Goal: Information Seeking & Learning: Check status

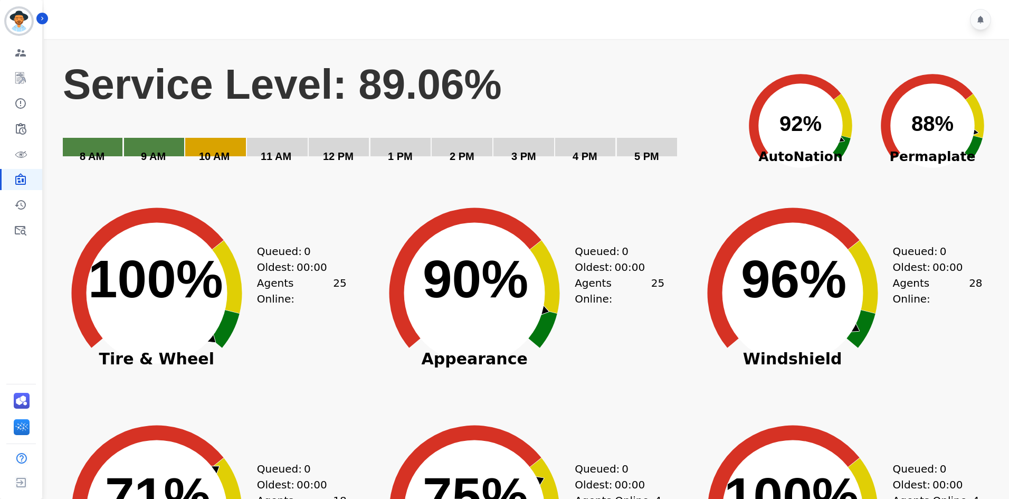
click at [590, 74] on rect "Service Level: 89.06%" at bounding box center [395, 118] width 667 height 119
click at [43, 20] on icon "Sidebar" at bounding box center [42, 18] width 7 height 7
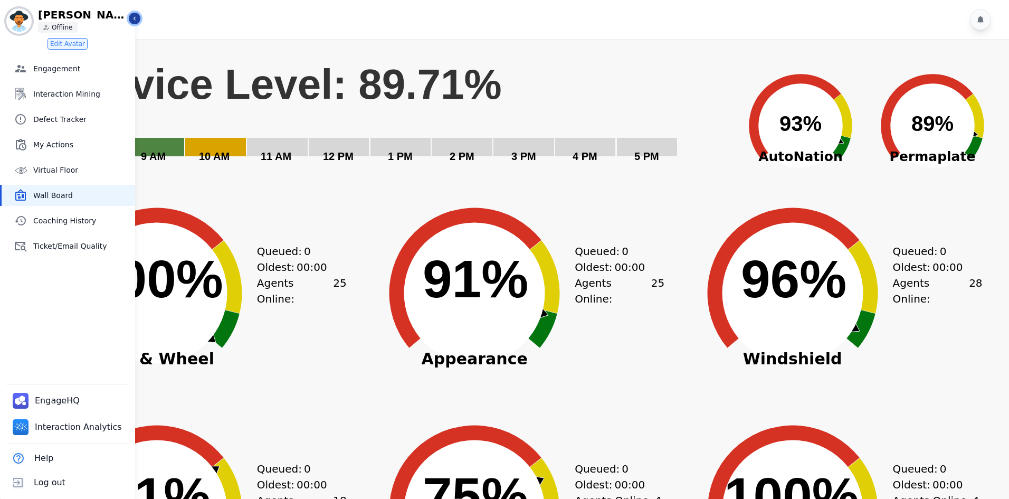
click at [136, 20] on icon "Sidebar" at bounding box center [134, 18] width 7 height 7
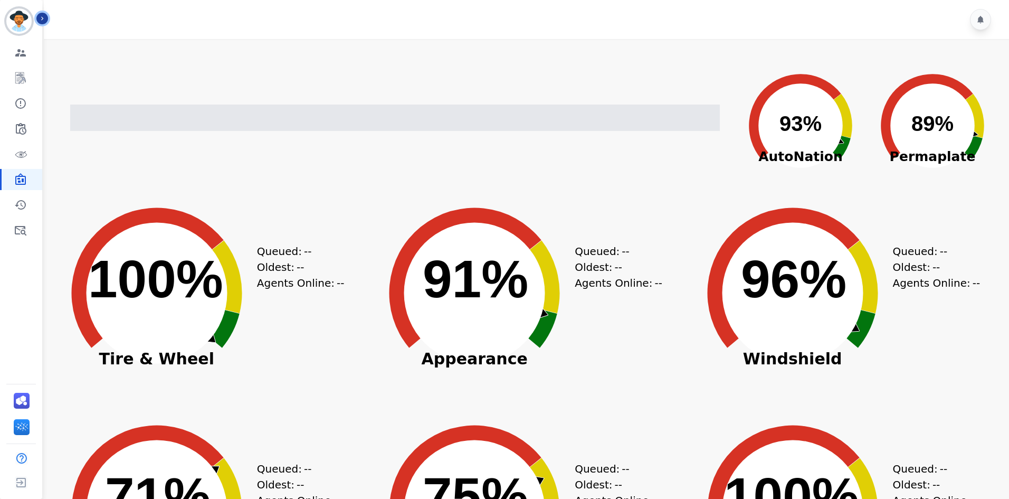
click at [39, 15] on icon "Sidebar" at bounding box center [42, 18] width 7 height 7
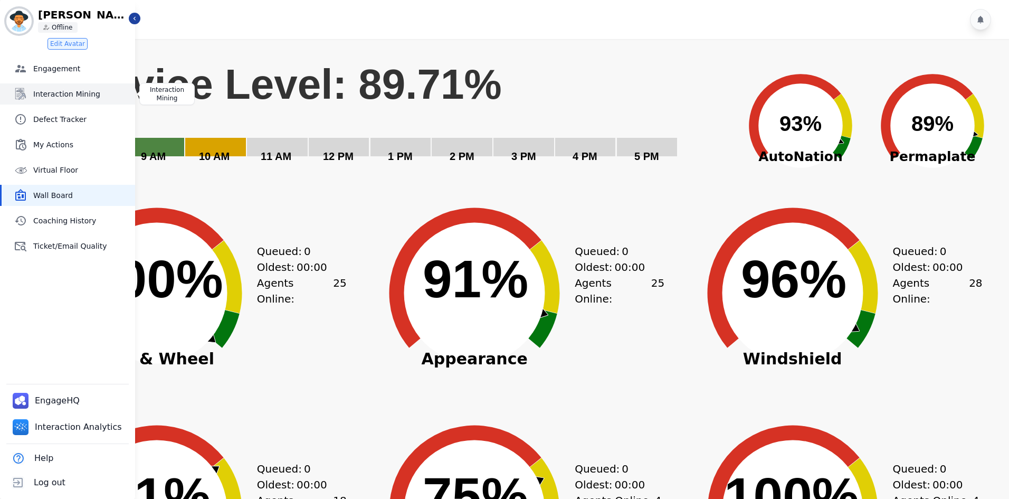
click at [65, 94] on span "Interaction Mining" at bounding box center [82, 94] width 98 height 11
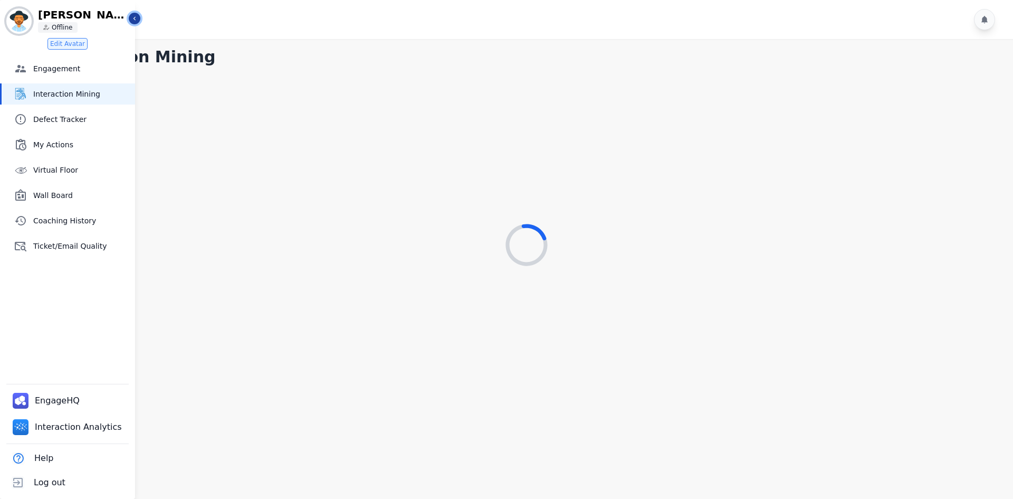
click at [136, 22] on button "Icon description" at bounding box center [135, 19] width 12 height 12
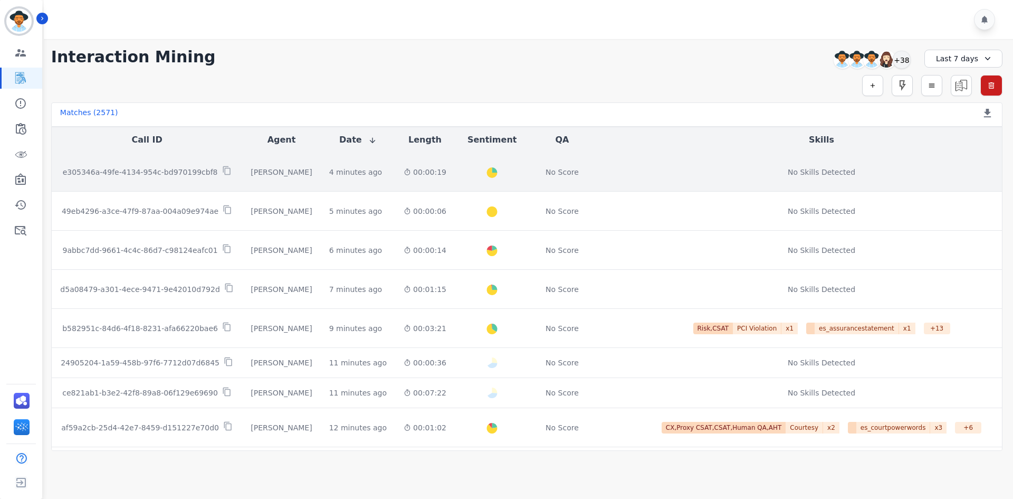
click at [158, 172] on p "e305346a-49fe-4134-954c-bd970199cbf8" at bounding box center [140, 172] width 155 height 11
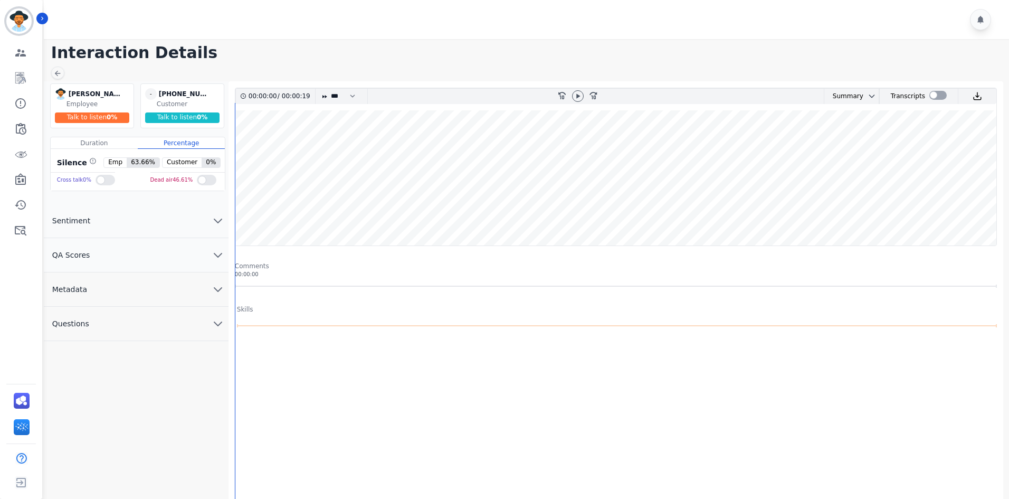
click at [151, 268] on button "QA Scores" at bounding box center [136, 255] width 185 height 34
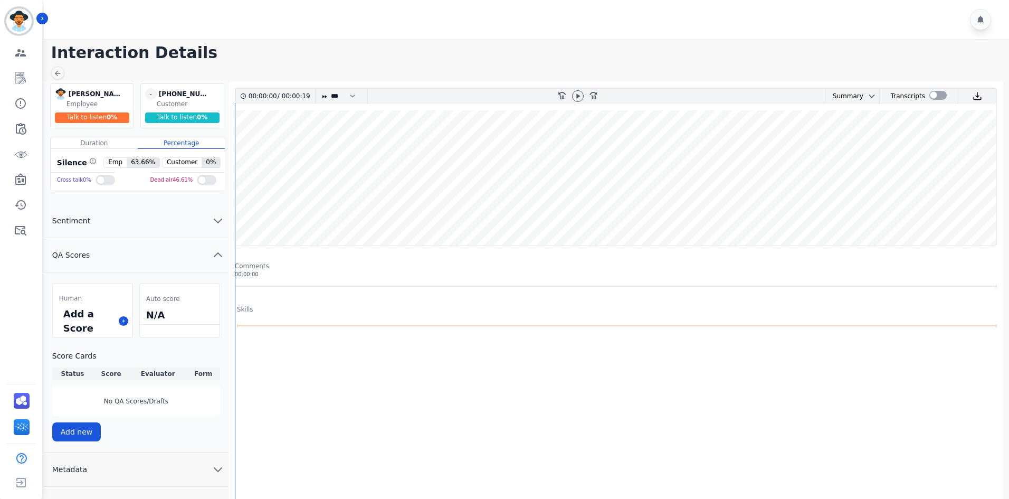
scroll to position [68, 0]
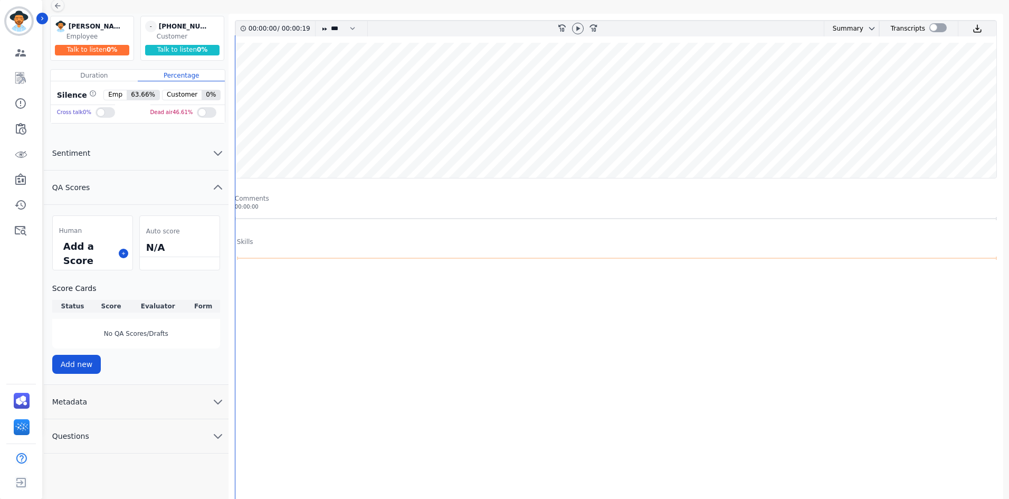
click at [163, 409] on button "Metadata" at bounding box center [136, 402] width 185 height 34
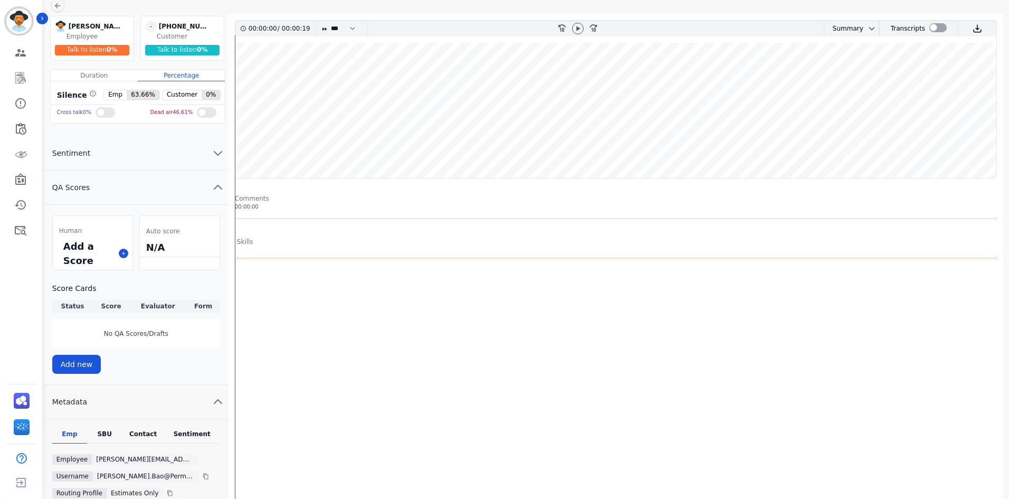
scroll to position [157, 0]
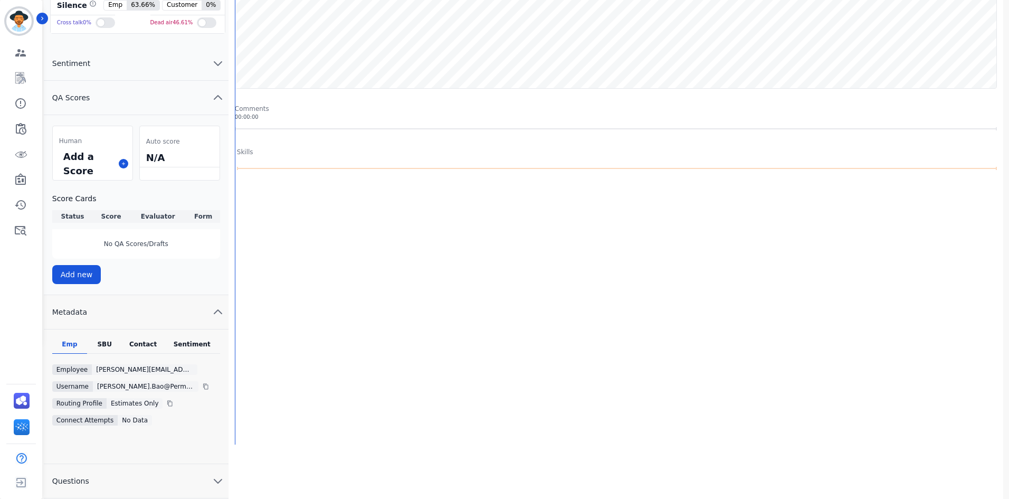
click at [147, 342] on div "Contact" at bounding box center [143, 347] width 42 height 14
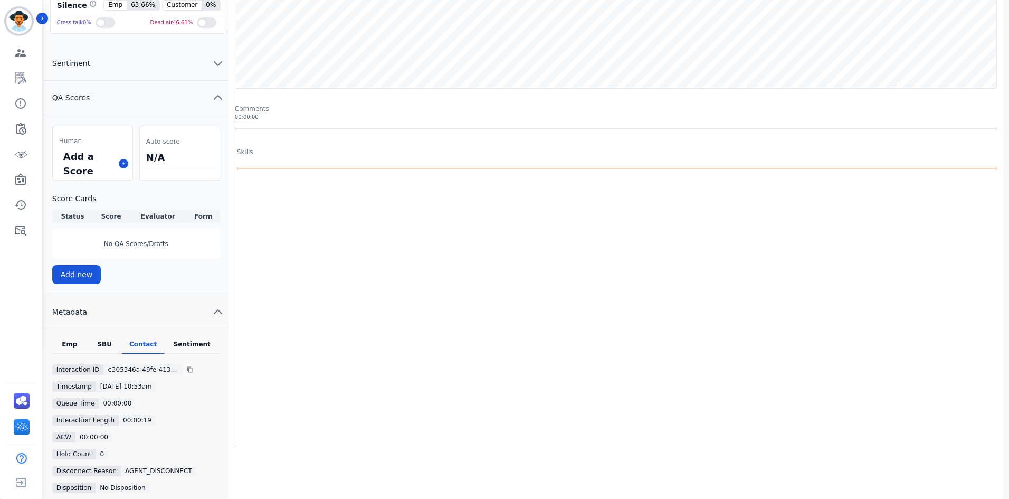
scroll to position [0, 0]
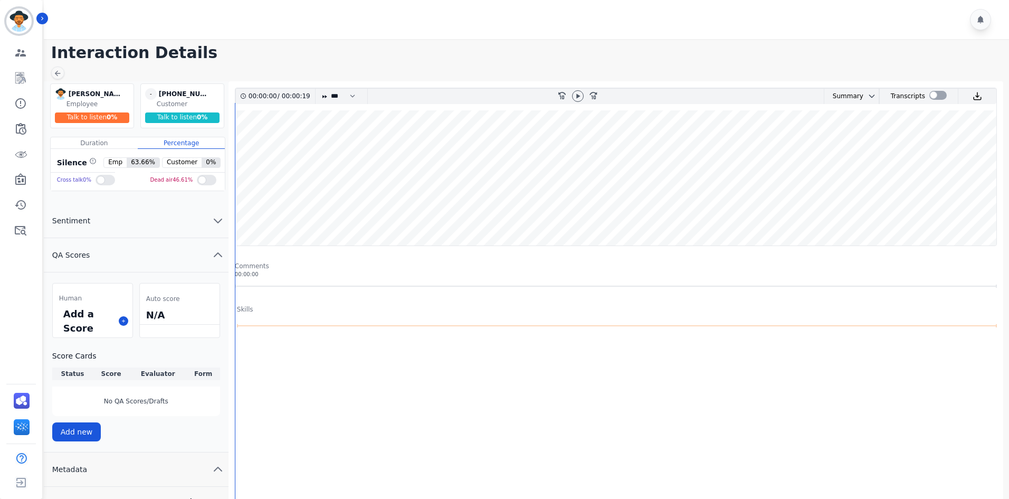
click at [519, 287] on div at bounding box center [616, 285] width 762 height 5
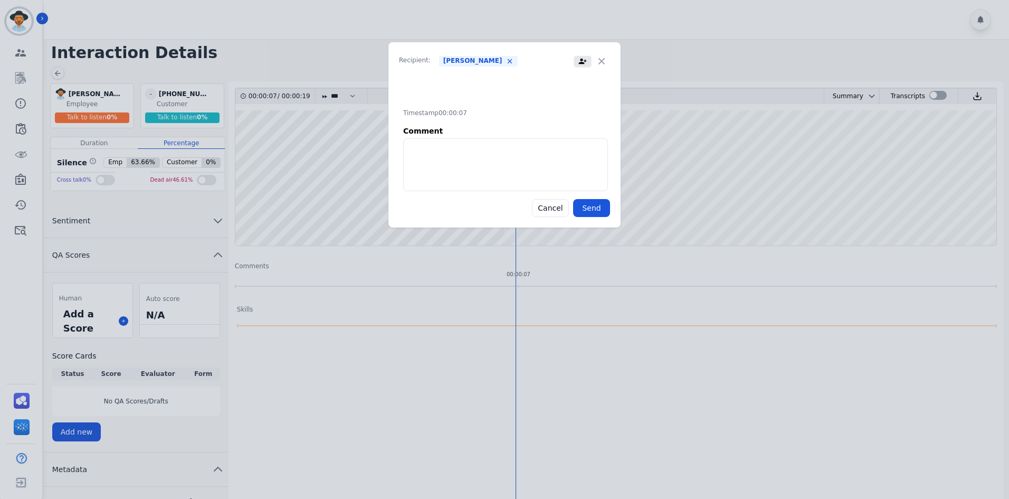
click at [586, 62] on icon at bounding box center [582, 61] width 8 height 11
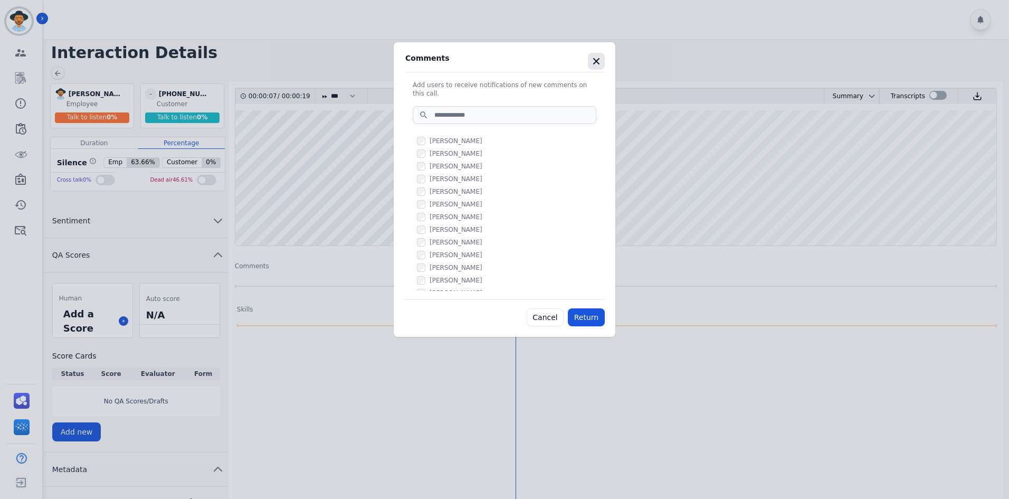
click at [594, 60] on icon "button" at bounding box center [596, 61] width 11 height 11
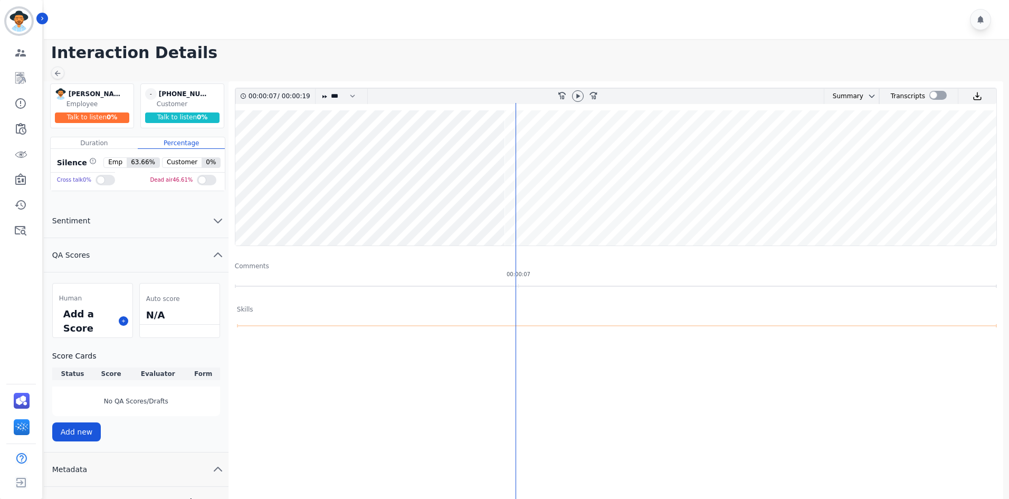
click at [403, 290] on div "00:00:07 / 00:00:19 * * * **** * *** * **** rewind-10 fast-forward-10 Summary A…" at bounding box center [616, 324] width 762 height 472
click at [407, 283] on div at bounding box center [616, 285] width 762 height 5
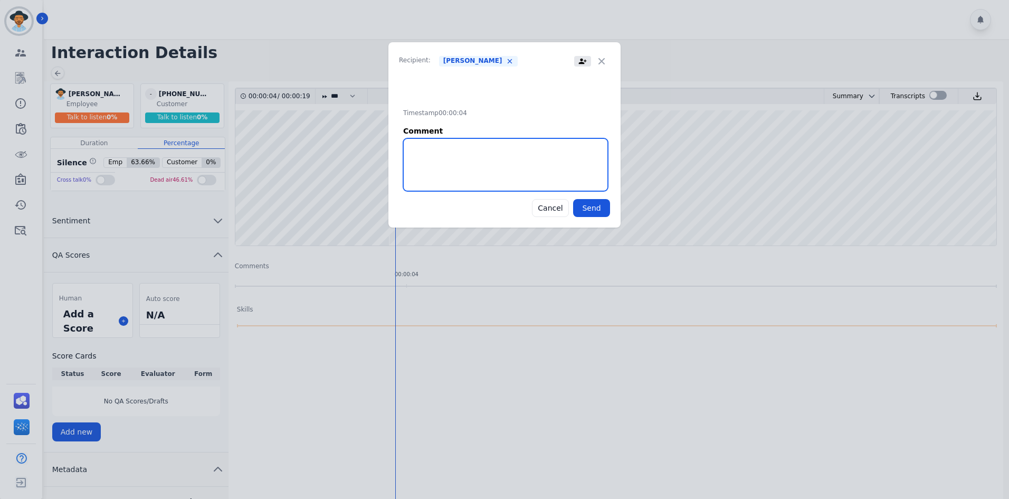
click at [468, 170] on textarea at bounding box center [505, 164] width 205 height 53
click at [604, 57] on icon "button" at bounding box center [601, 61] width 11 height 11
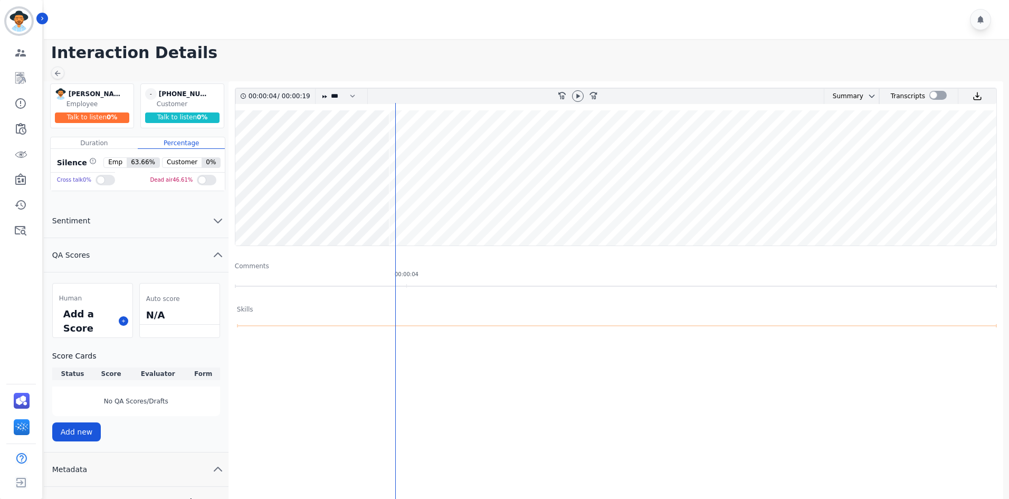
click at [353, 213] on wave at bounding box center [615, 177] width 761 height 135
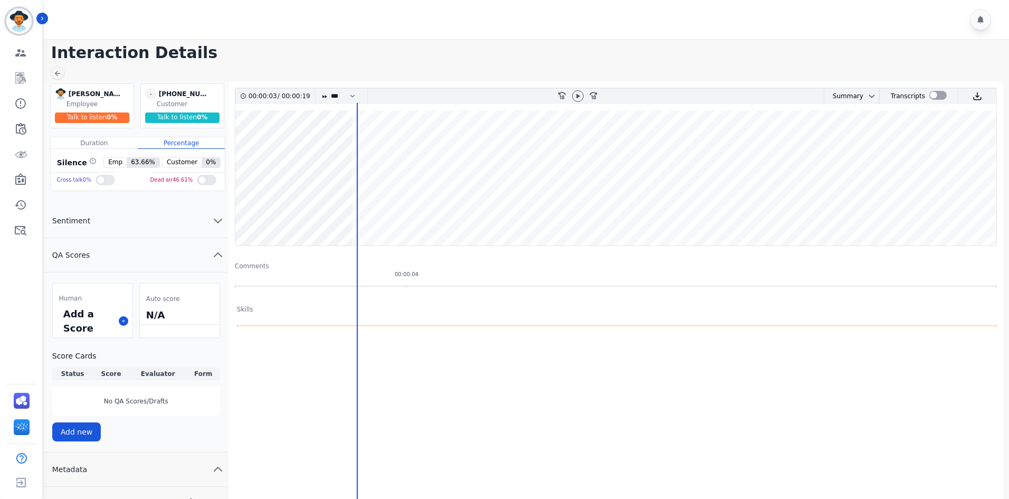
click at [361, 284] on div at bounding box center [616, 285] width 762 height 5
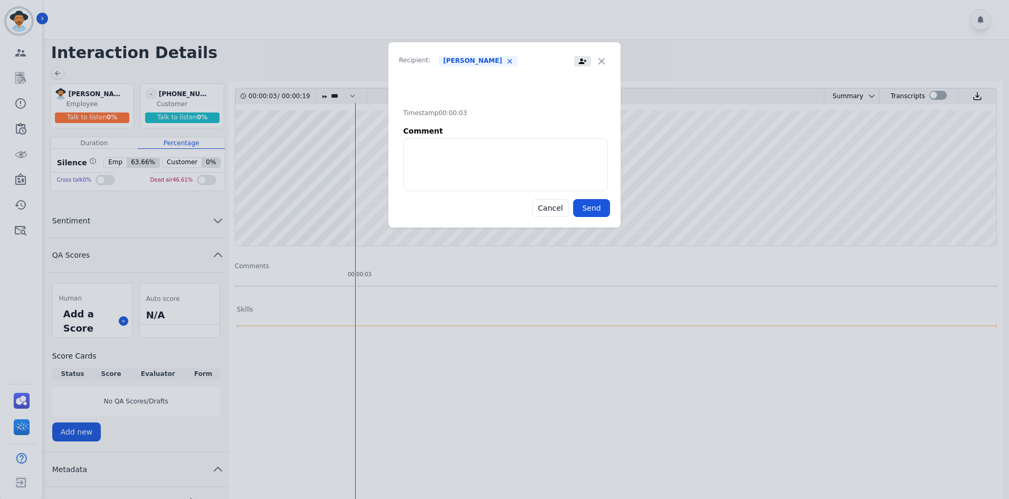
click at [337, 287] on div "Recipient: Jorge Bao Timestamp 00:00:03 Comment Cancel Send" at bounding box center [504, 249] width 1009 height 499
click at [325, 298] on div "Recipient: Jorge Bao Timestamp 00:00:03 Comment Cancel Send" at bounding box center [504, 249] width 1009 height 499
click at [333, 270] on div "Recipient: Jorge Bao Timestamp 00:00:03 Comment Cancel Send" at bounding box center [504, 249] width 1009 height 499
click at [540, 200] on button "Cancel" at bounding box center [550, 208] width 37 height 18
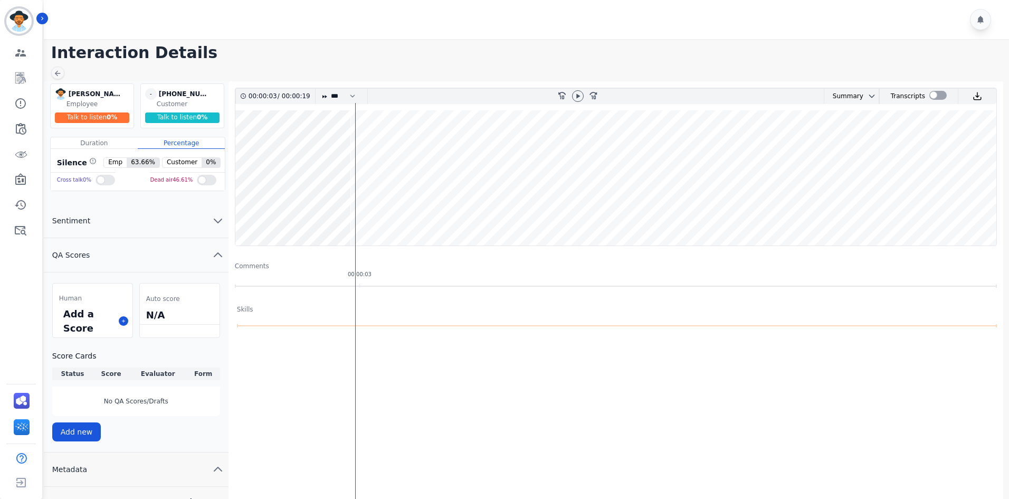
click at [376, 269] on div "Comments" at bounding box center [616, 266] width 762 height 8
click at [378, 284] on div at bounding box center [616, 285] width 762 height 5
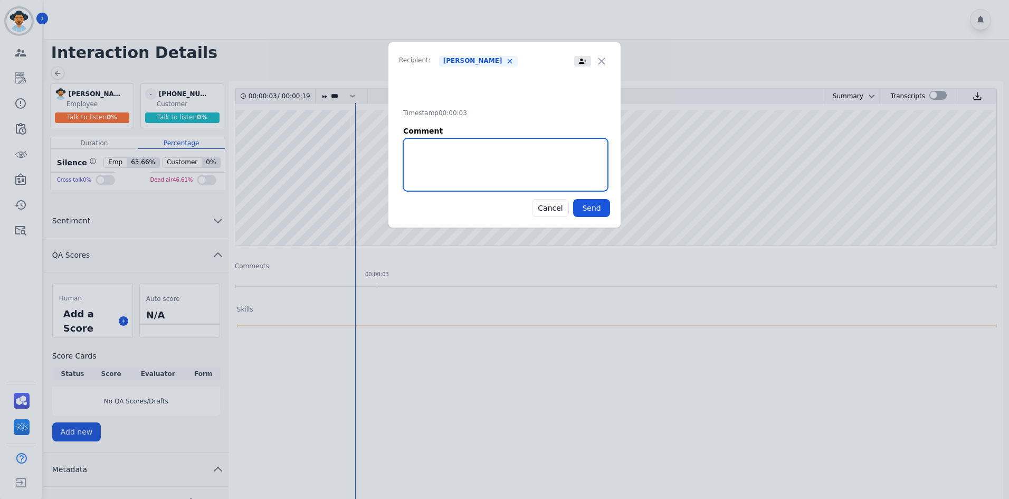
click at [456, 163] on textarea at bounding box center [505, 164] width 205 height 53
click at [578, 62] on div at bounding box center [582, 61] width 17 height 11
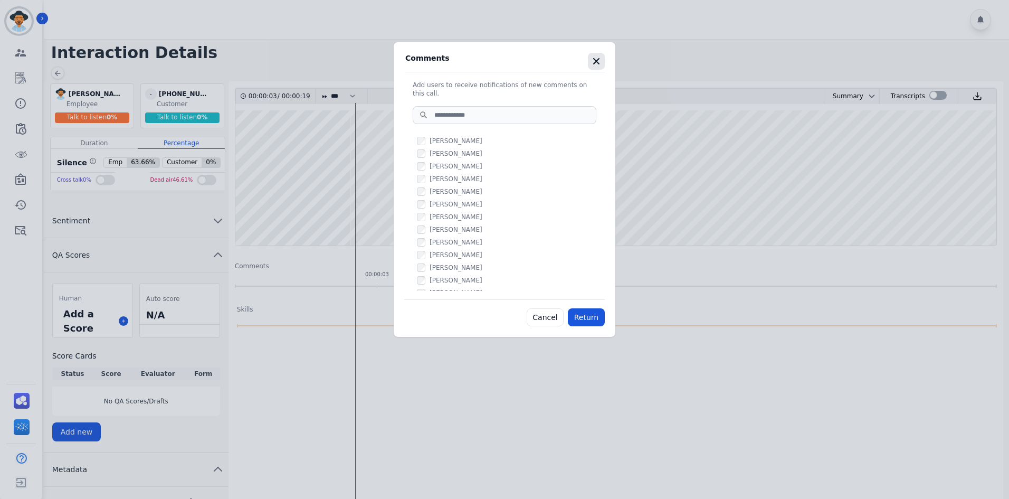
click at [600, 64] on icon "button" at bounding box center [596, 61] width 11 height 11
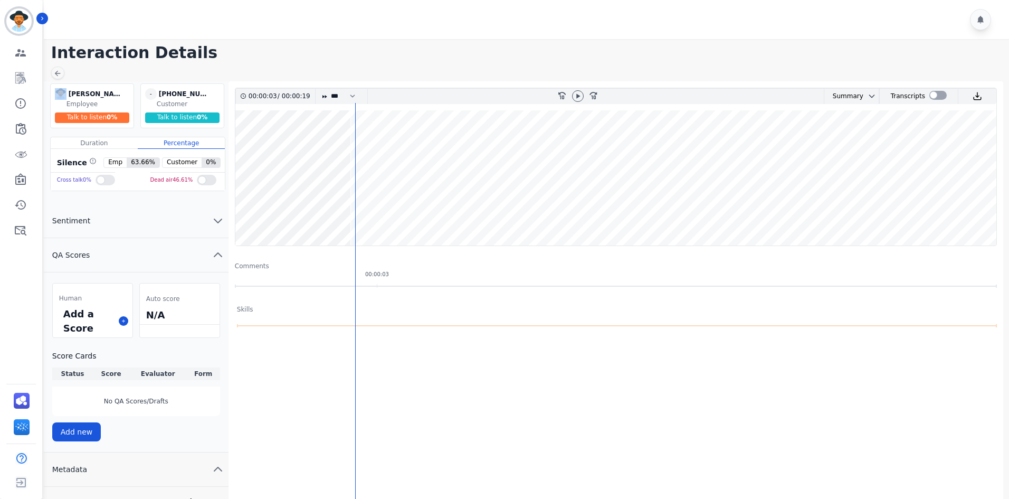
click at [600, 64] on main "Interaction Details jorge.bao@permaplate.com jorge.bao@permaplate.com Employee …" at bounding box center [525, 409] width 969 height 741
click at [17, 57] on icon "Sidebar" at bounding box center [20, 52] width 13 height 13
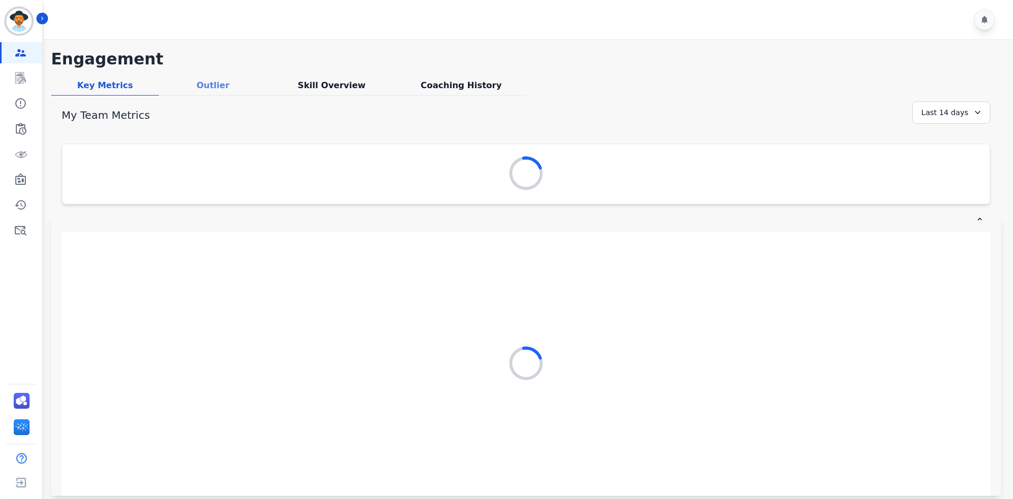
click at [227, 87] on div "Outlier" at bounding box center [213, 87] width 108 height 16
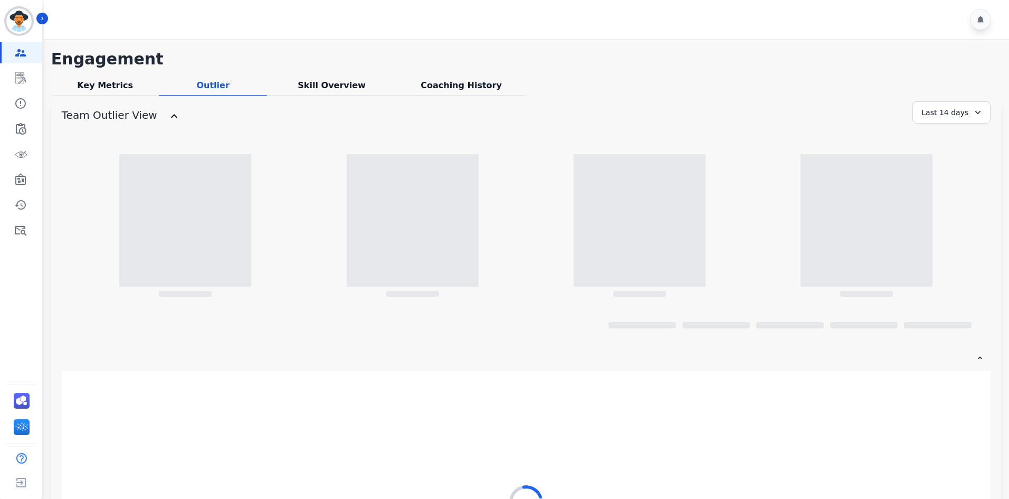
scroll to position [136, 0]
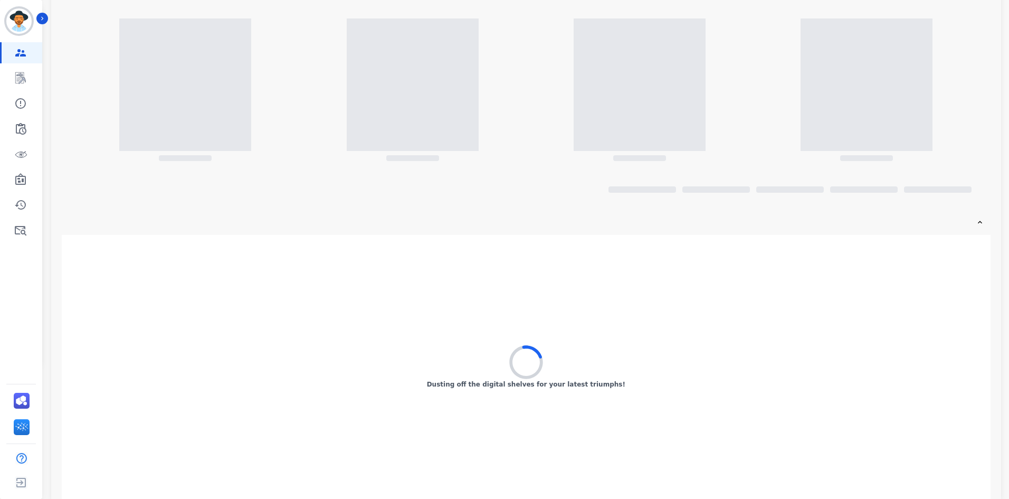
click at [116, 28] on div at bounding box center [525, 89] width 851 height 143
click at [464, 315] on div "Your customer smiles are blinding! Just putting on my sunglasses to load up all…" at bounding box center [526, 367] width 929 height 264
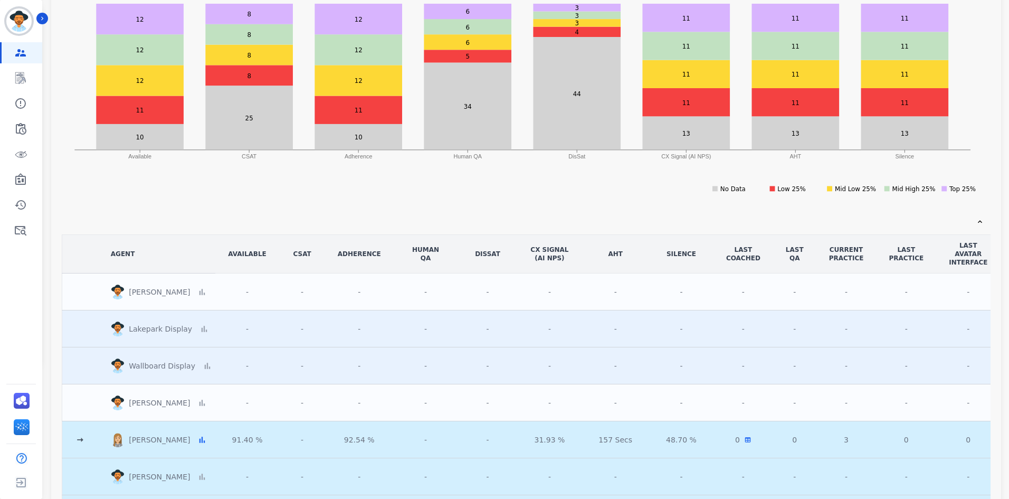
click at [349, 173] on icon "Available CSAT Adherence Human QA DisSat CX Signal (AI NPS) AHT Silence 10 25 1…" at bounding box center [532, 104] width 940 height 201
click at [78, 442] on icon at bounding box center [80, 439] width 11 height 11
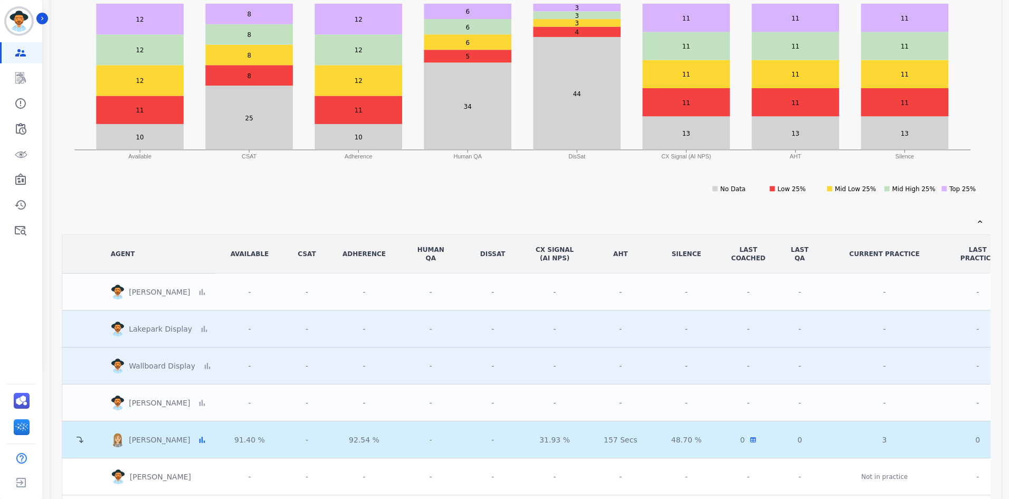
scroll to position [0, 0]
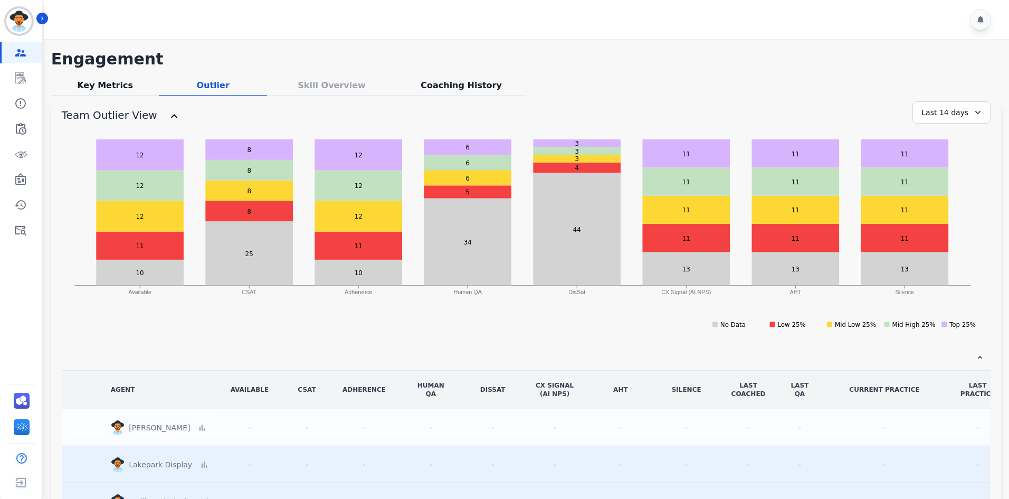
click at [168, 115] on icon at bounding box center [174, 116] width 13 height 13
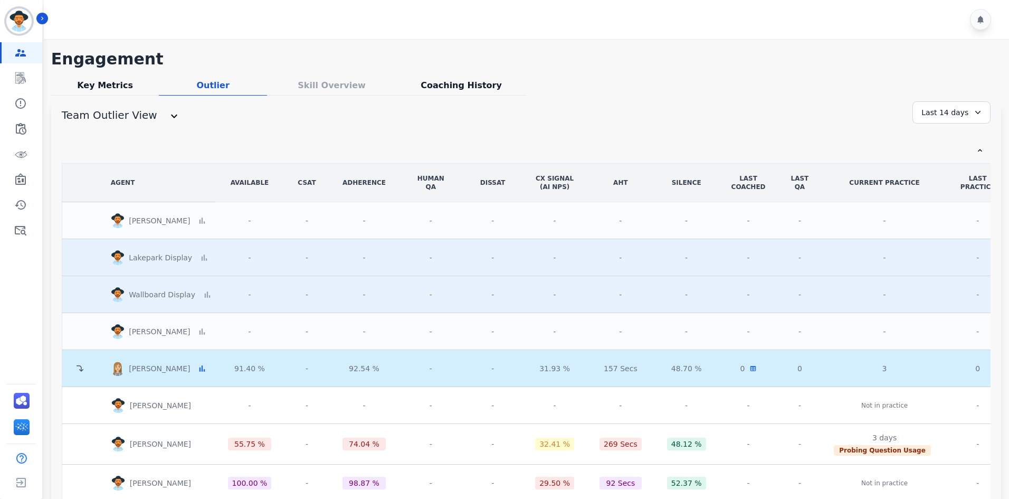
scroll to position [53, 0]
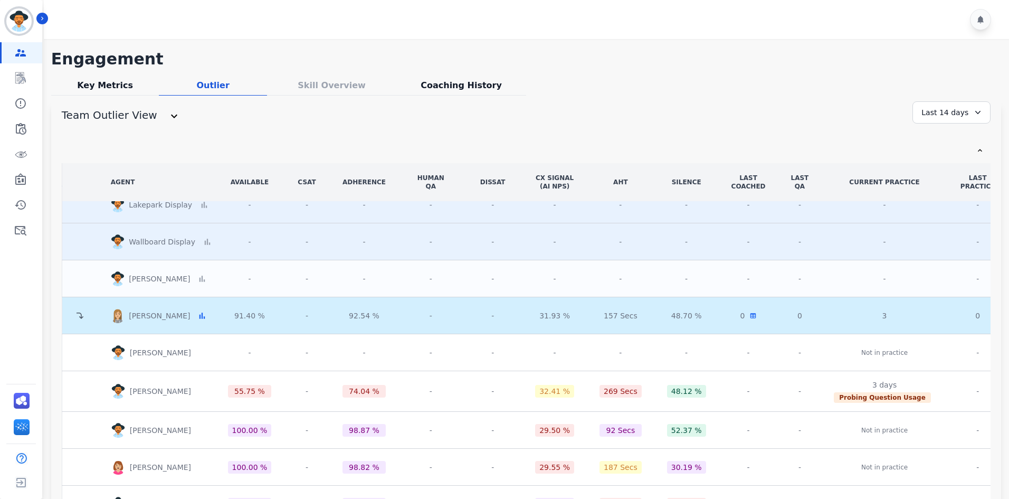
click at [168, 116] on icon at bounding box center [174, 116] width 13 height 13
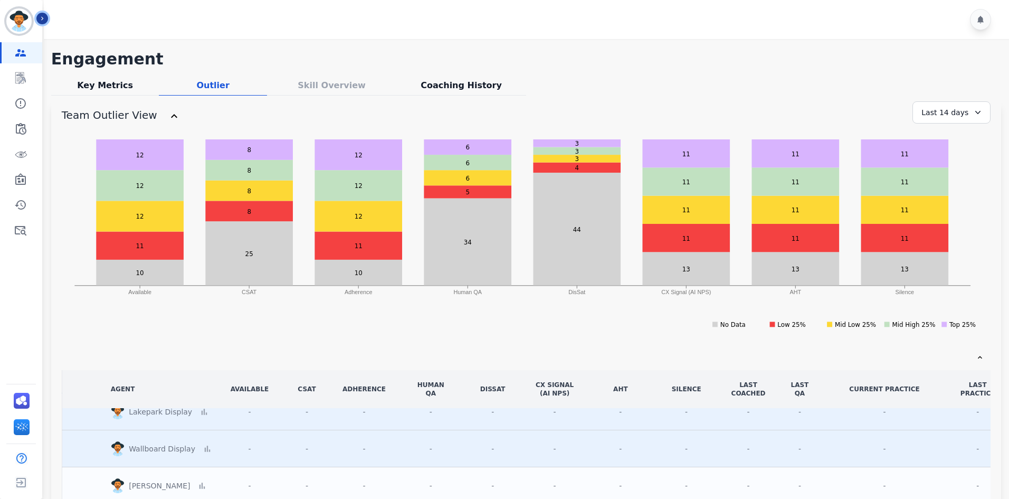
click at [44, 16] on icon "Sidebar" at bounding box center [42, 18] width 7 height 7
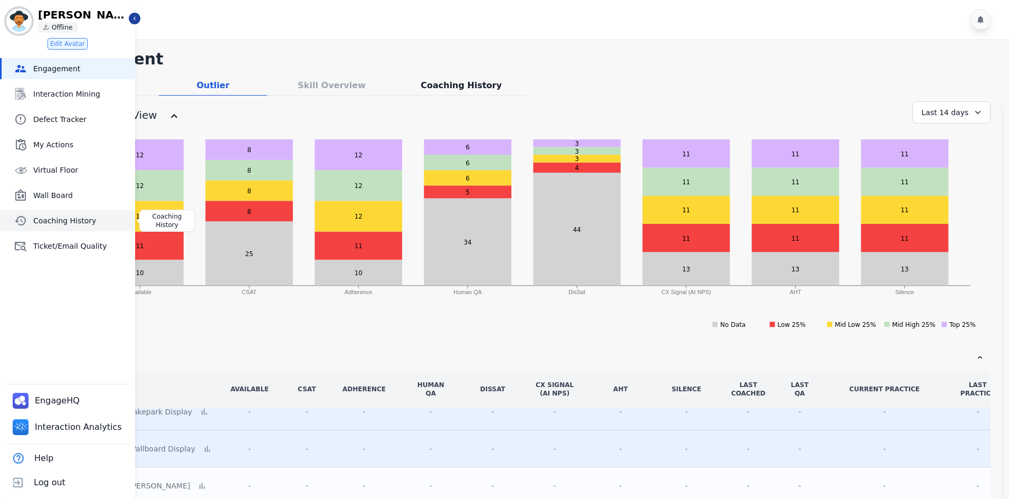
click at [71, 223] on span "Coaching History" at bounding box center [82, 220] width 98 height 11
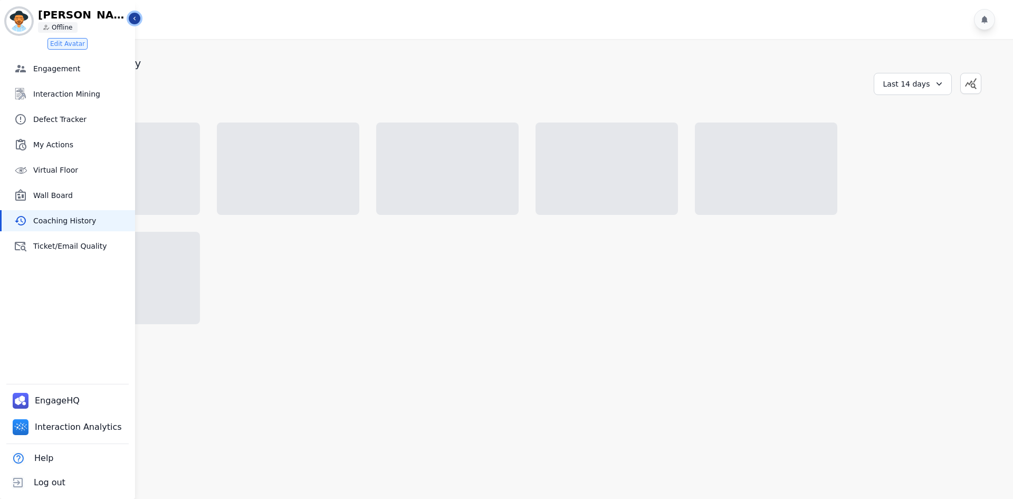
click at [133, 16] on icon "Sidebar" at bounding box center [134, 18] width 7 height 7
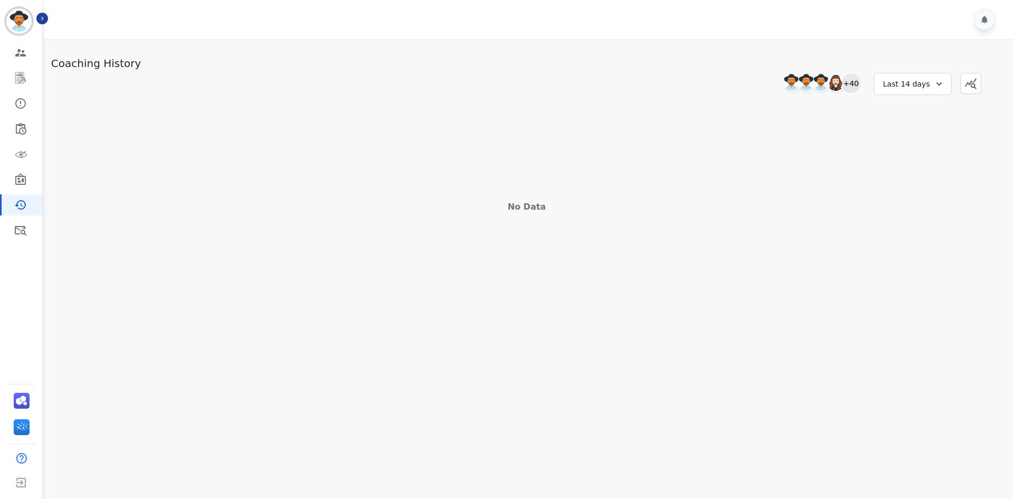
click at [849, 89] on div "+40" at bounding box center [851, 83] width 18 height 18
click at [913, 86] on div "Last 14 days" at bounding box center [913, 84] width 78 height 22
drag, startPoint x: 915, startPoint y: 195, endPoint x: 917, endPoint y: 186, distance: 8.6
click at [917, 186] on ul "Custom Today Yesterday Last 7 days Last 14 days Last 30 days Last 90 days Last …" at bounding box center [919, 160] width 63 height 120
click at [917, 186] on li "Last 90 days" at bounding box center [920, 186] width 53 height 11
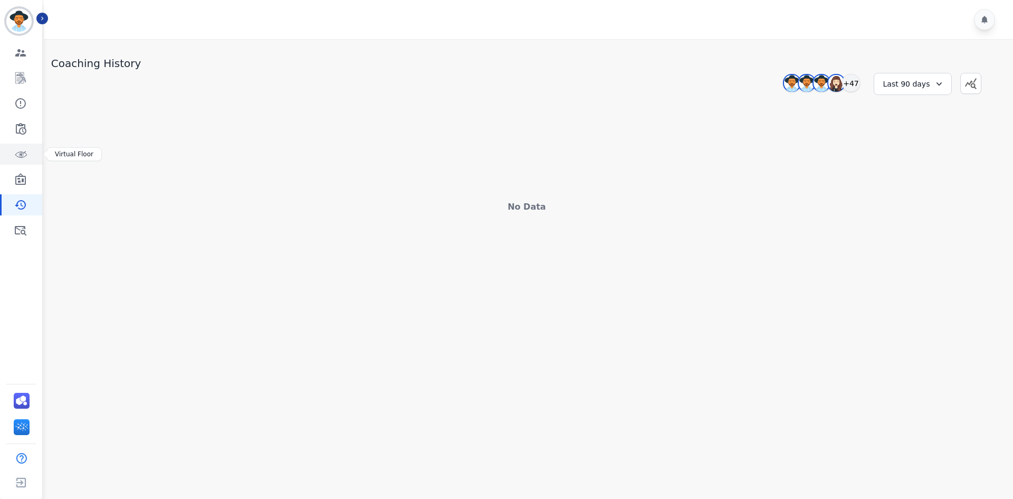
click at [23, 154] on icon "Sidebar" at bounding box center [20, 154] width 13 height 13
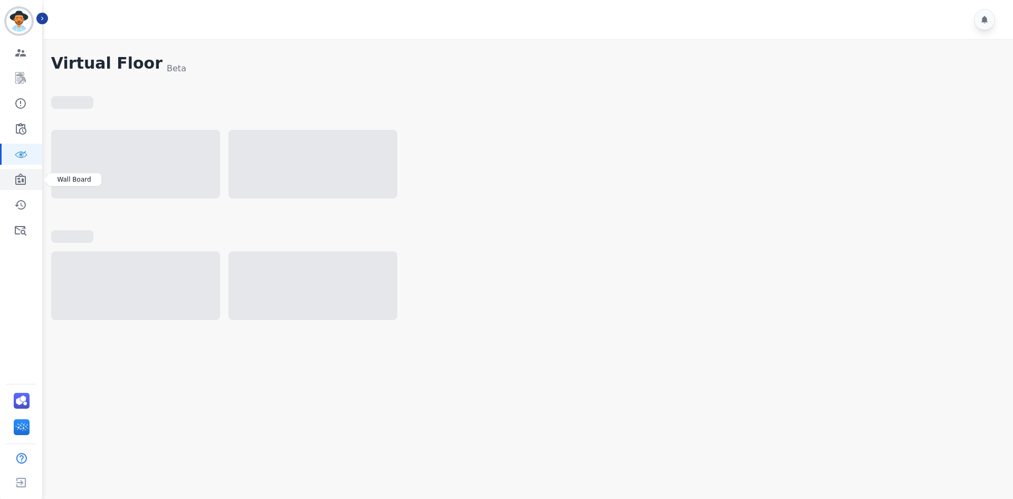
click at [17, 177] on icon "Sidebar" at bounding box center [20, 179] width 13 height 13
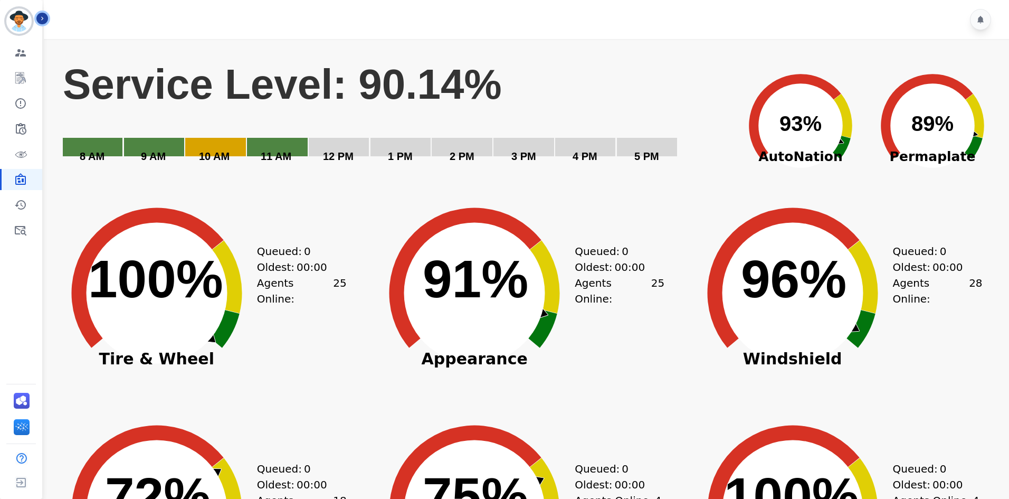
click at [46, 17] on button "Icon description" at bounding box center [42, 19] width 12 height 12
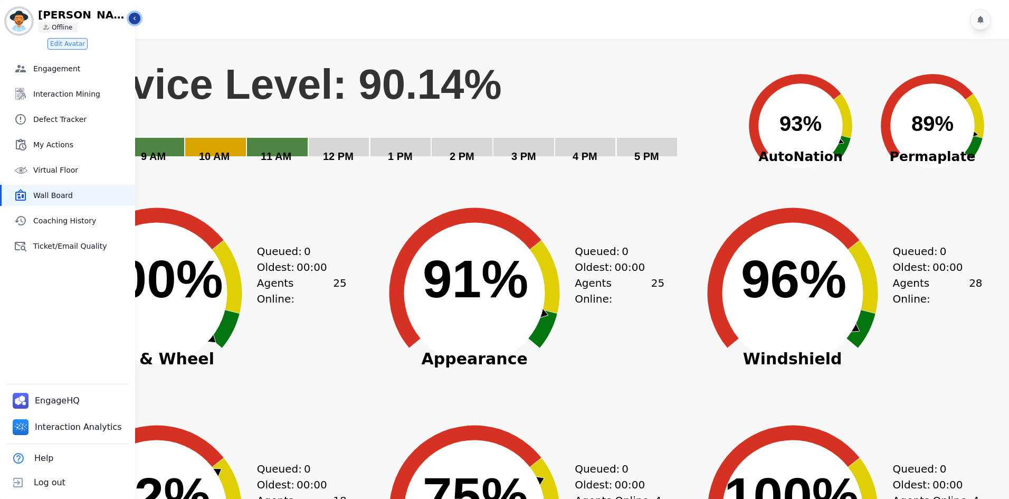
click at [134, 19] on icon "Sidebar" at bounding box center [134, 18] width 7 height 7
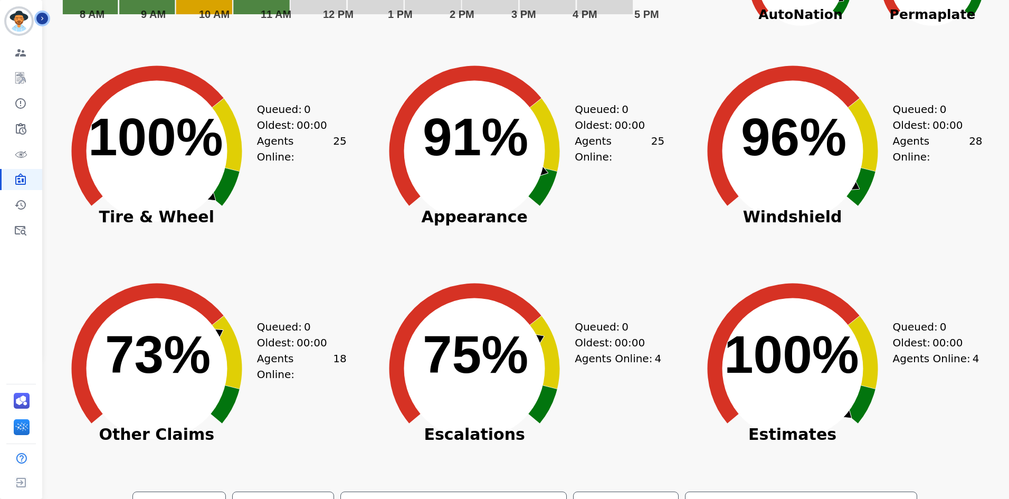
scroll to position [36, 0]
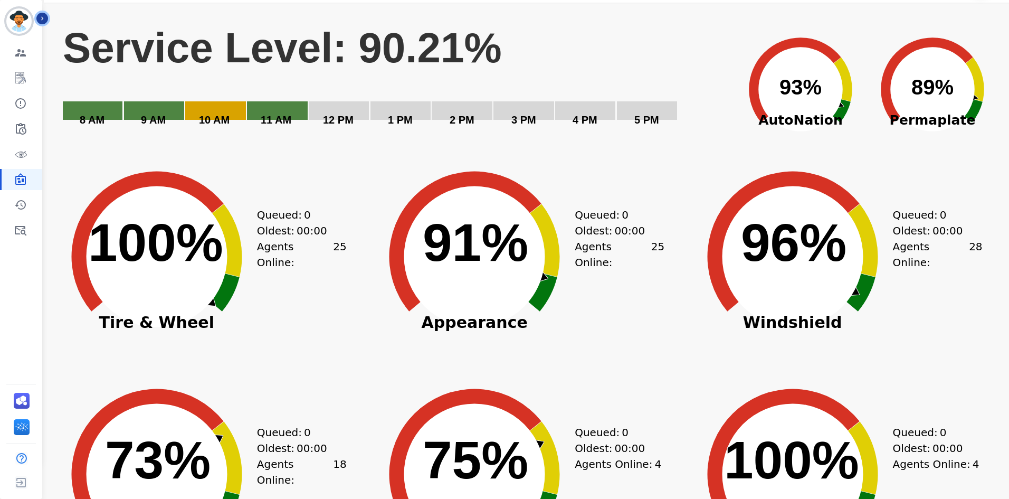
drag, startPoint x: 513, startPoint y: 49, endPoint x: 318, endPoint y: 34, distance: 195.8
click at [317, 32] on icon "Created with Highcharts 10.3.3 Service Level: 90.21% 5 PM 4 PM 3 PM 2 PM 1 PM 1…" at bounding box center [395, 81] width 667 height 119
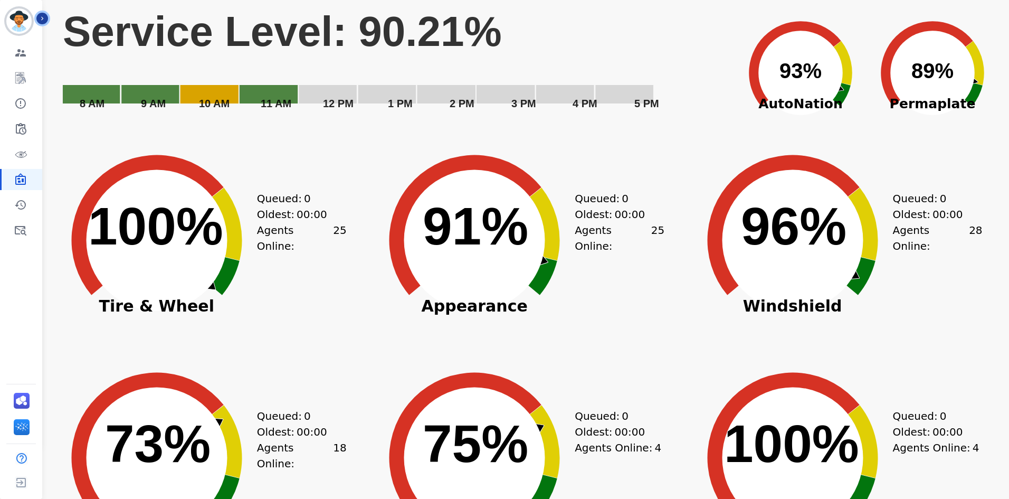
scroll to position [0, 0]
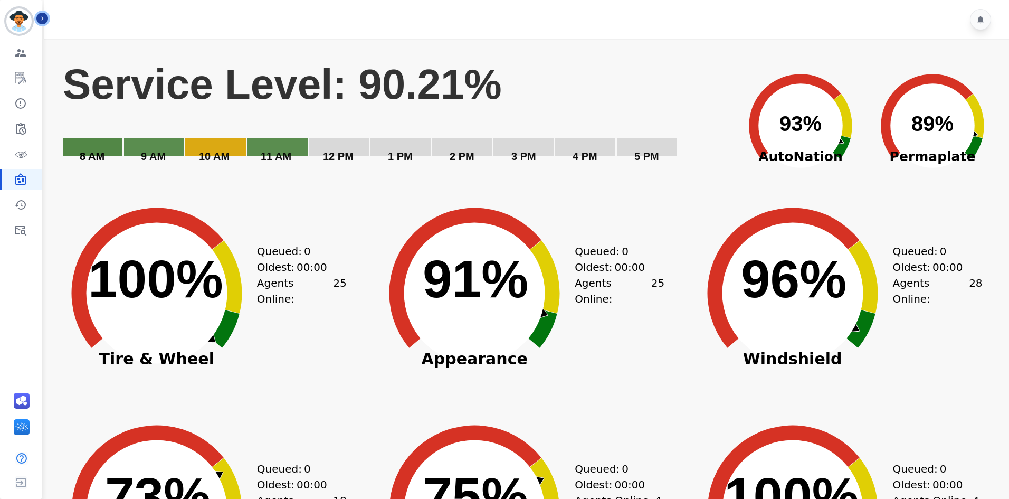
click at [165, 76] on text "Service Level: 90.21%" at bounding box center [282, 84] width 439 height 47
drag, startPoint x: 310, startPoint y: 80, endPoint x: 400, endPoint y: 71, distance: 90.1
click at [389, 72] on text "Service Level: 90.21%" at bounding box center [282, 84] width 439 height 47
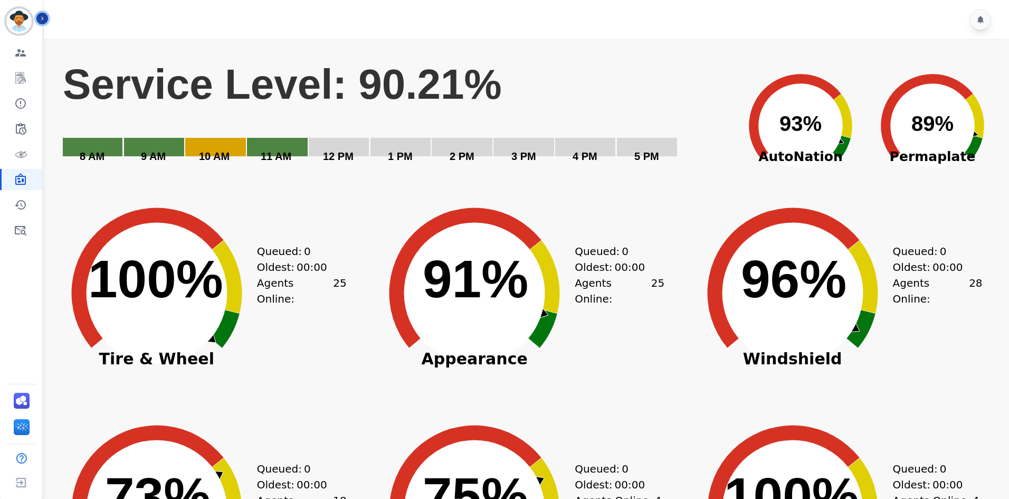
drag, startPoint x: 470, startPoint y: 69, endPoint x: 332, endPoint y: 71, distance: 137.8
click at [333, 72] on text "Service Level: 90.21%" at bounding box center [282, 84] width 439 height 47
drag, startPoint x: 493, startPoint y: 82, endPoint x: 378, endPoint y: 87, distance: 114.6
click at [378, 87] on icon "Created with Highcharts 10.3.3 Service Level: 90.21% 5 PM 4 PM 3 PM 2 PM 1 PM 1…" at bounding box center [395, 118] width 667 height 119
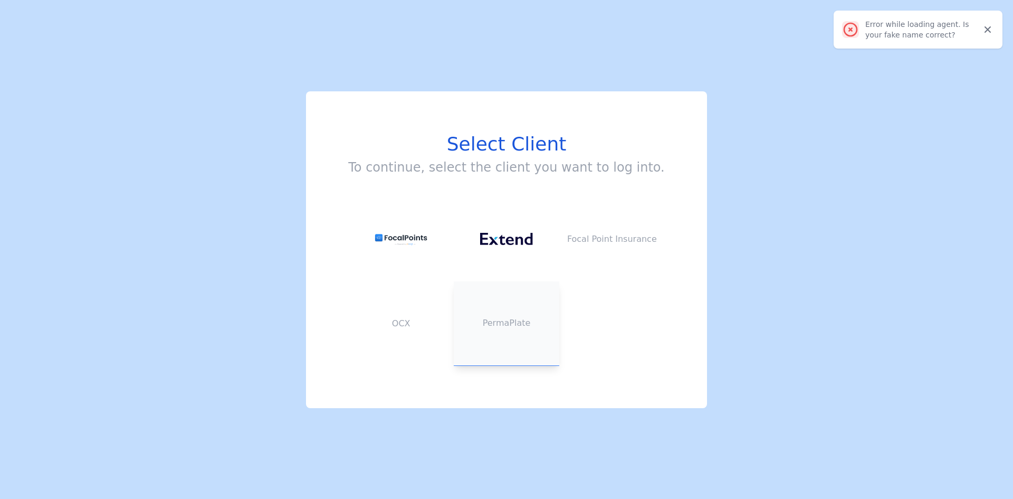
click at [510, 321] on p "PermaPlate" at bounding box center [507, 323] width 106 height 13
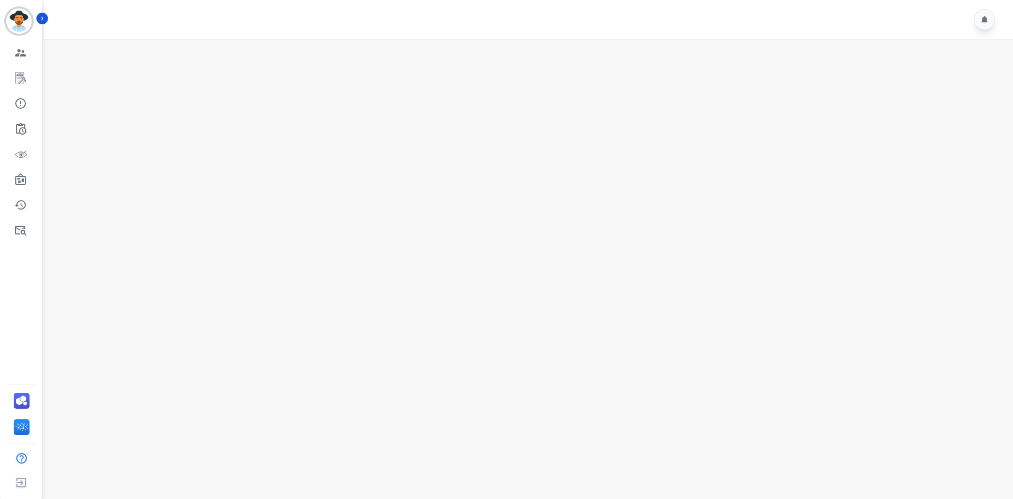
click at [556, 252] on main at bounding box center [527, 288] width 973 height 499
click at [44, 20] on icon "Sidebar" at bounding box center [42, 18] width 7 height 7
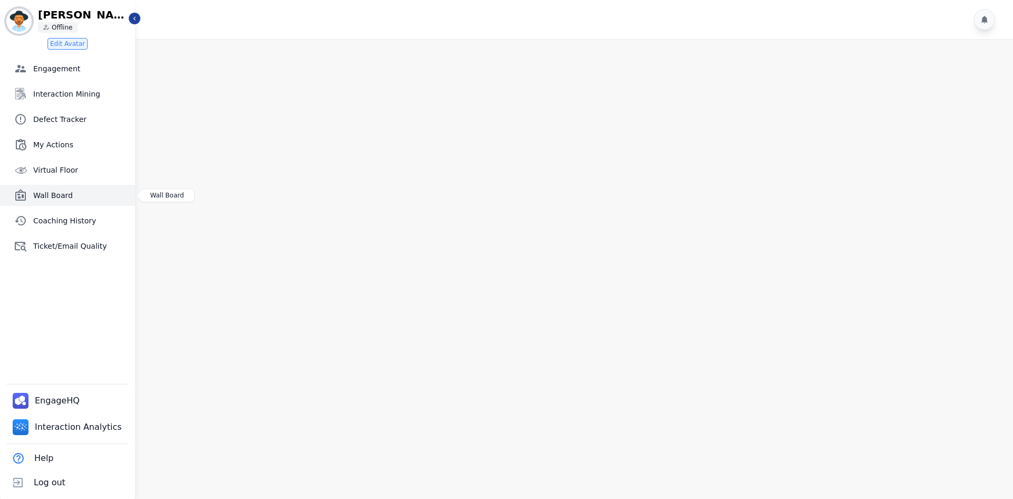
click at [60, 193] on span "Wall Board" at bounding box center [82, 195] width 98 height 11
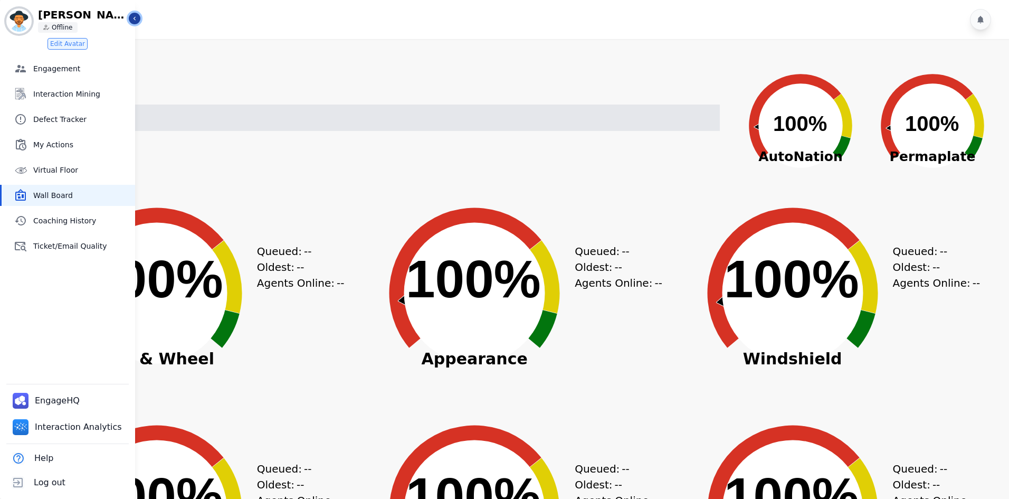
click at [137, 20] on icon "Sidebar" at bounding box center [134, 18] width 7 height 7
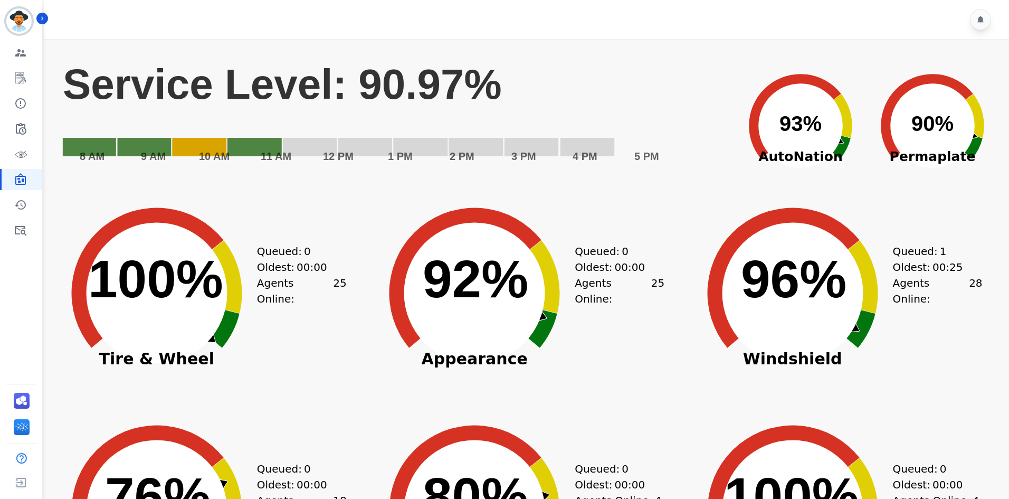
click at [644, 52] on div "Created with Highcharts 10.3.3 Service Level: 90.97% 5 PM 4 PM 3 PM 2 PM 1 PM 1…" at bounding box center [530, 118] width 937 height 132
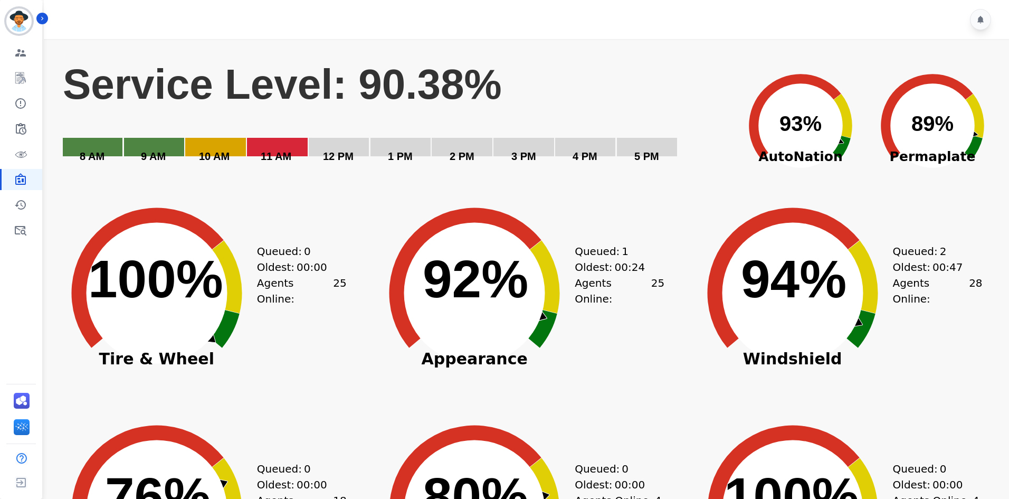
click at [560, 91] on rect "Service Level: 90.38%" at bounding box center [395, 118] width 667 height 119
drag, startPoint x: 635, startPoint y: 96, endPoint x: 618, endPoint y: 97, distance: 17.5
click at [635, 96] on rect "Service Level: 90.38%" at bounding box center [395, 118] width 667 height 119
click at [646, 76] on rect "Service Level: 90.38%" at bounding box center [395, 118] width 667 height 119
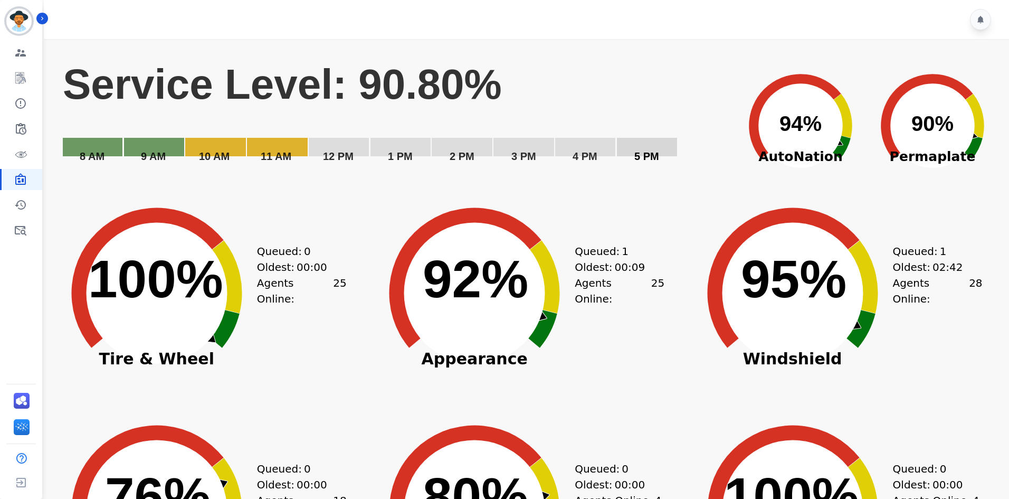
click at [605, 100] on rect "Service Level: 90.80%" at bounding box center [395, 118] width 667 height 119
click at [556, 87] on rect "Service Level: 90.85%" at bounding box center [395, 118] width 667 height 119
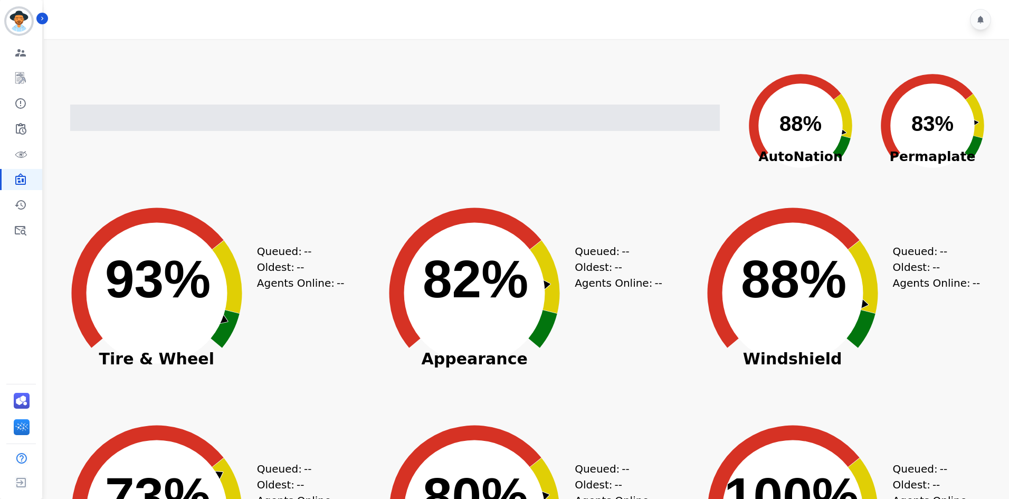
click at [51, 16] on div at bounding box center [528, 19] width 969 height 39
click at [46, 19] on button "Icon description" at bounding box center [42, 19] width 12 height 12
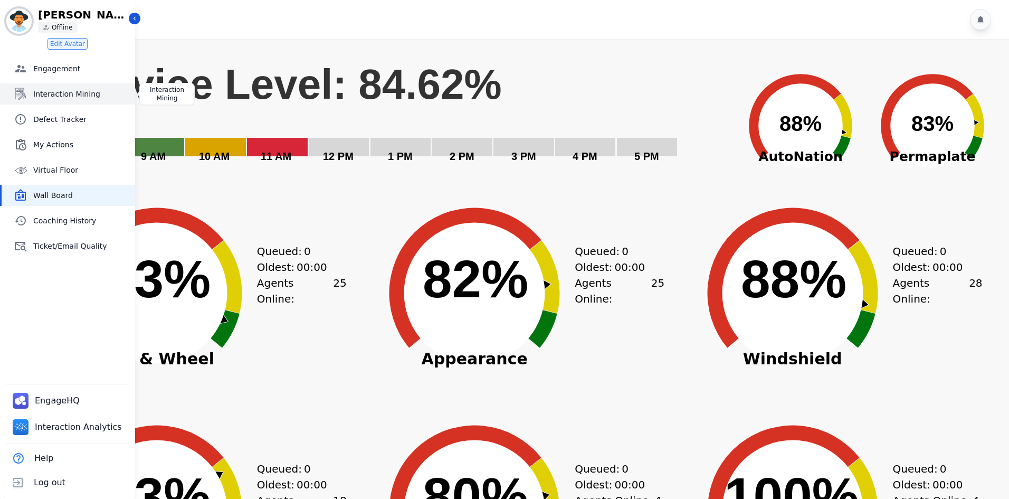
click at [67, 98] on span "Interaction Mining" at bounding box center [82, 94] width 98 height 11
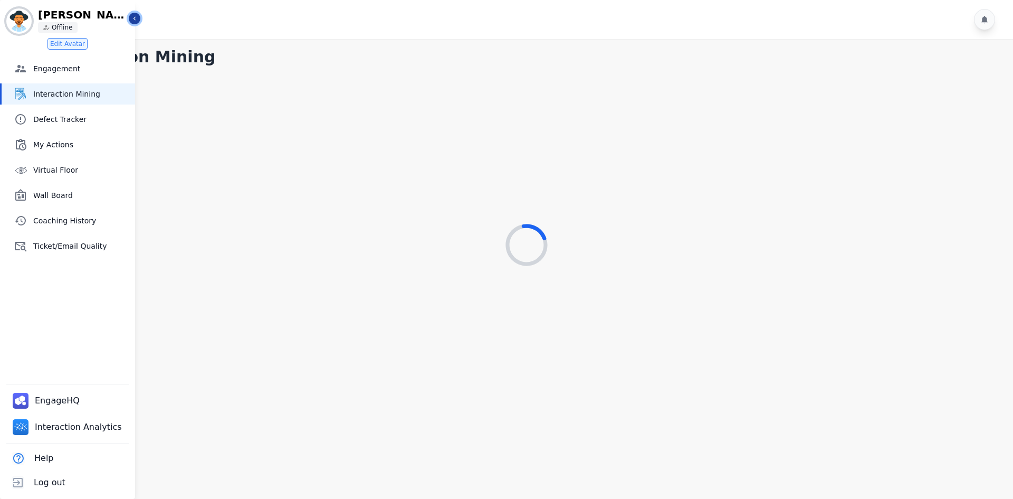
click at [137, 21] on icon "Sidebar" at bounding box center [134, 18] width 7 height 7
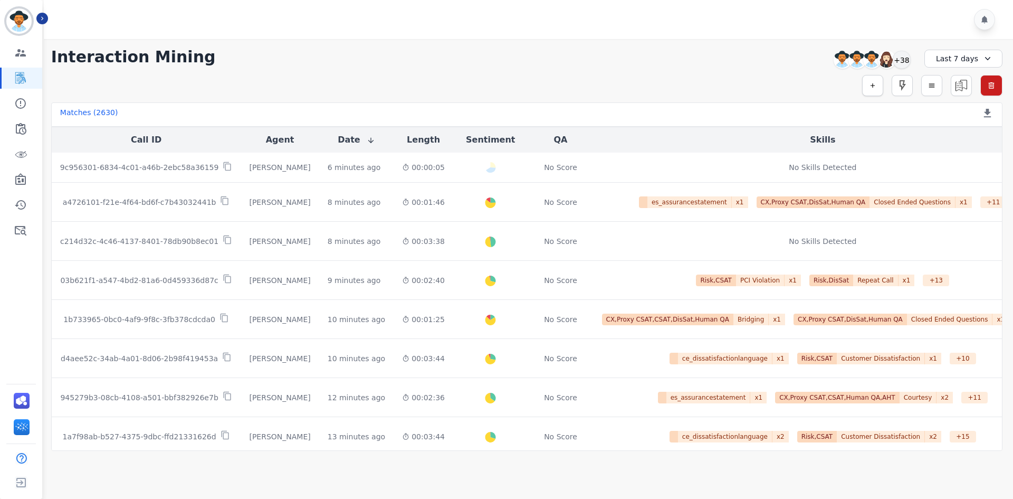
click at [875, 91] on button "button" at bounding box center [872, 85] width 21 height 21
click at [741, 116] on input "selected options" at bounding box center [725, 113] width 132 height 11
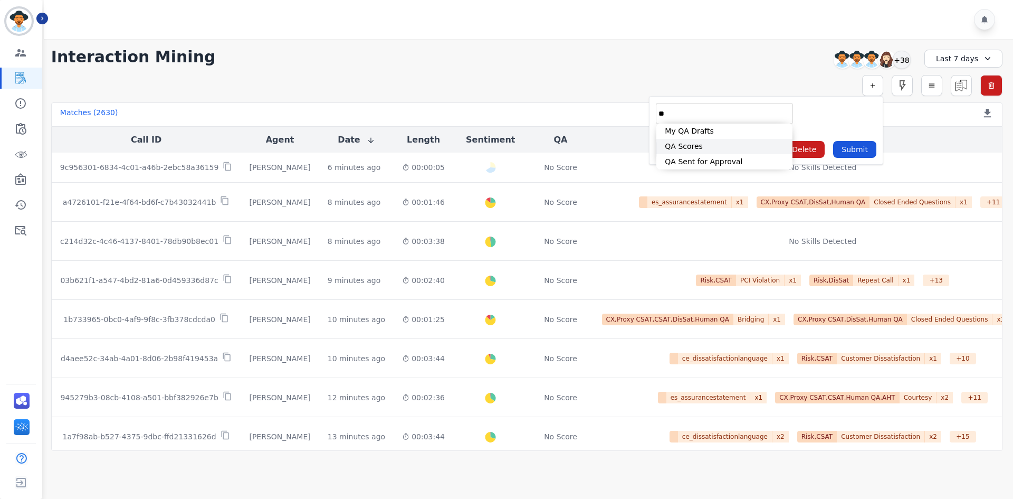
type input "**"
click at [714, 140] on li "QA Scores" at bounding box center [725, 146] width 136 height 15
type input "**********"
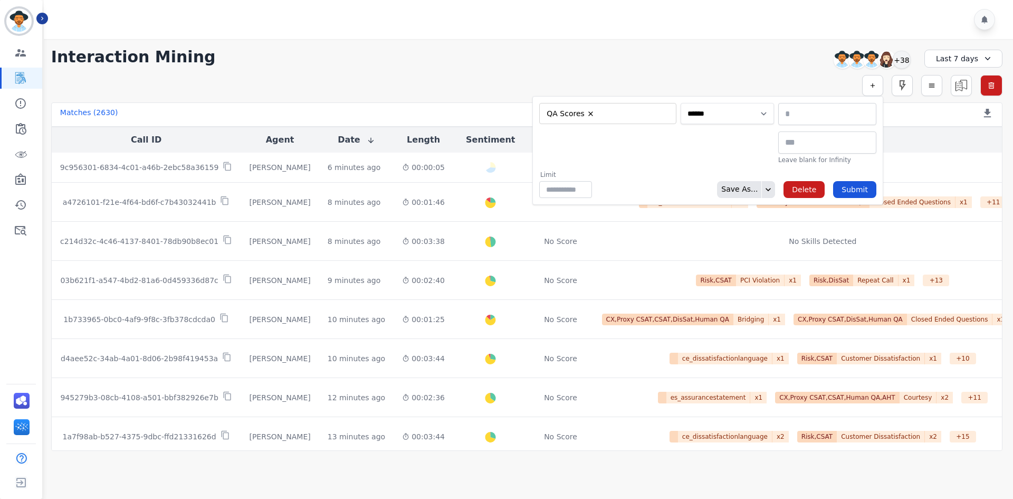
click at [745, 118] on select "**********" at bounding box center [727, 113] width 93 height 21
select select "******"
click at [774, 103] on select "**********" at bounding box center [727, 113] width 93 height 21
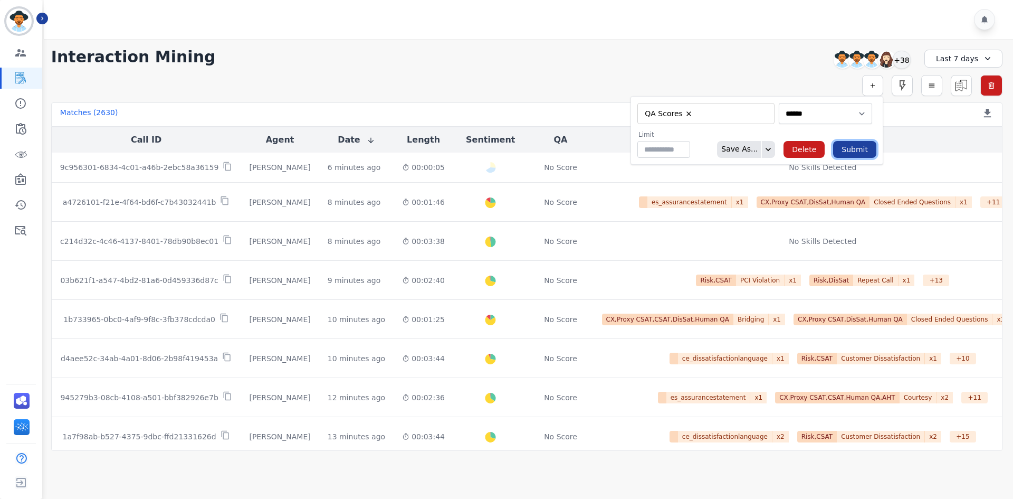
click at [845, 146] on button "Submit" at bounding box center [854, 149] width 43 height 17
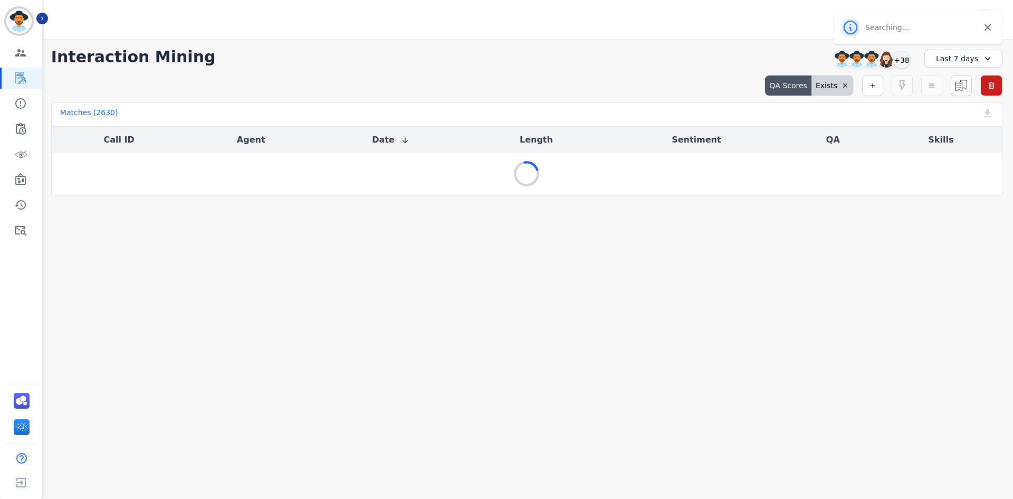
click at [938, 57] on div "Last 7 days" at bounding box center [964, 59] width 78 height 18
click at [967, 131] on li "Last 14 days" at bounding box center [970, 133] width 53 height 11
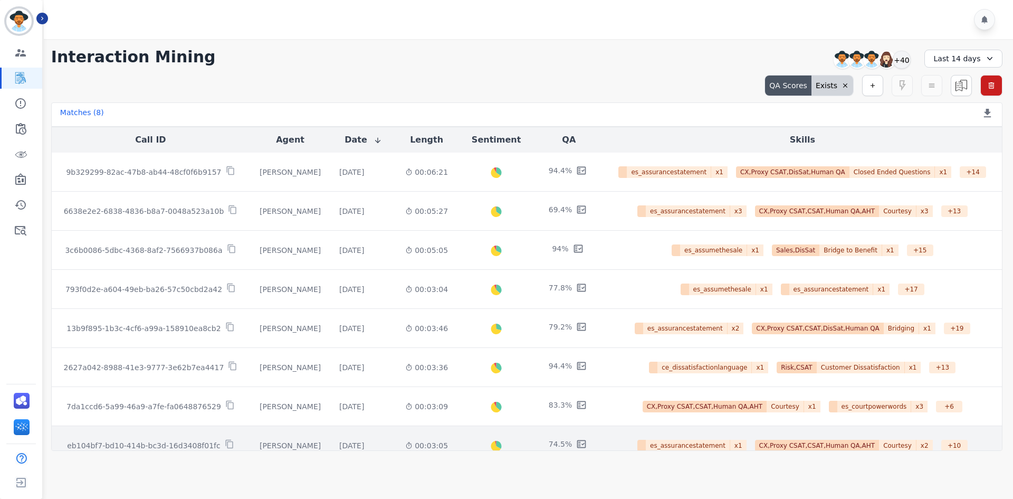
scroll to position [59, 0]
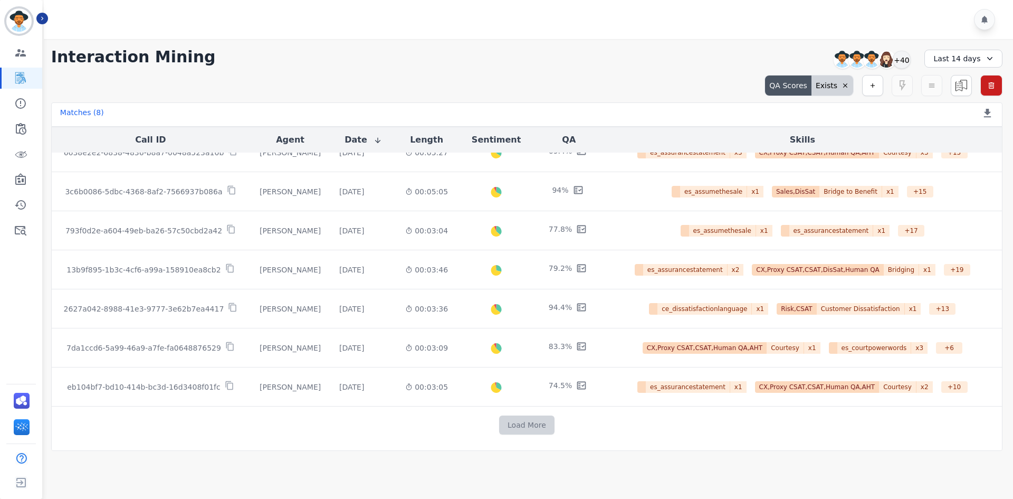
click at [524, 420] on button "Load More" at bounding box center [526, 424] width 55 height 19
click at [940, 61] on div "Last 14 days" at bounding box center [964, 59] width 78 height 18
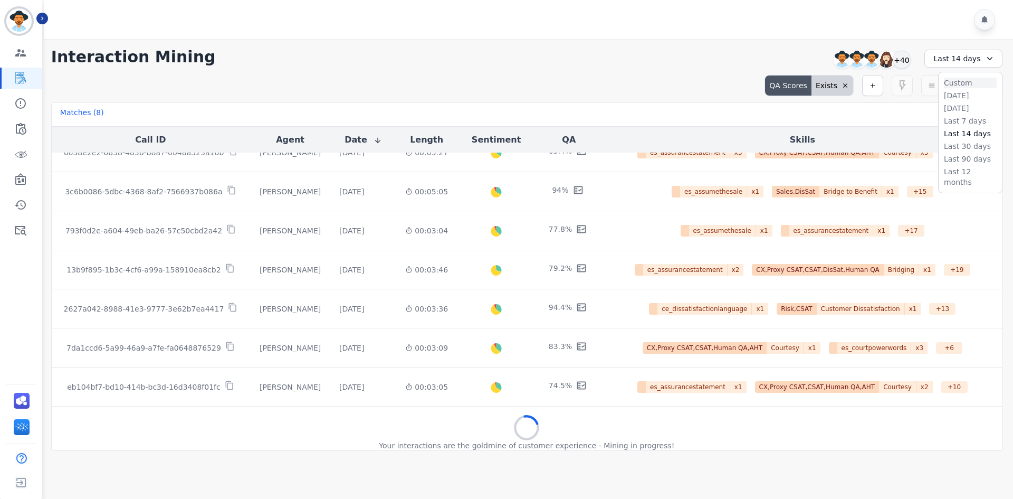
click at [967, 81] on li "Custom" at bounding box center [970, 83] width 53 height 11
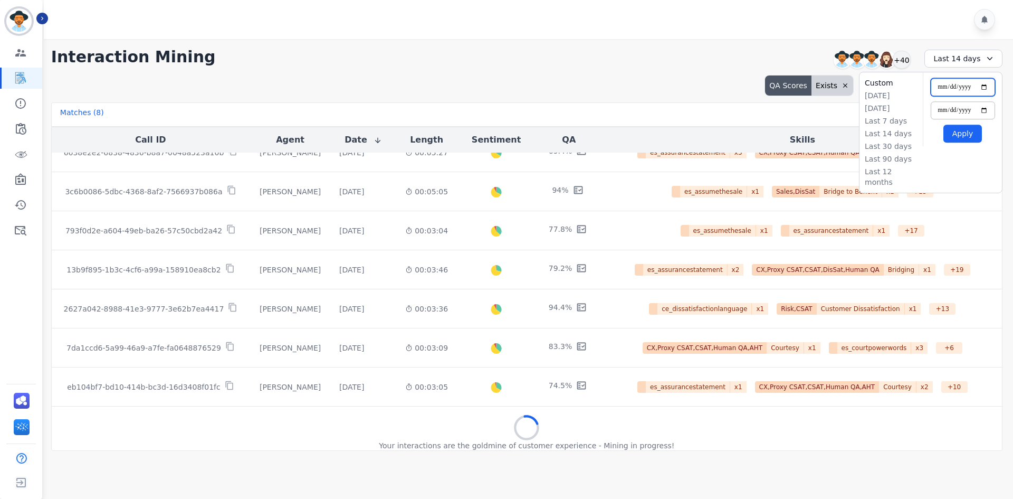
click at [982, 85] on input "**********" at bounding box center [963, 87] width 64 height 18
click at [983, 86] on input "**********" at bounding box center [963, 87] width 64 height 18
type input "**********"
click at [987, 113] on input "**********" at bounding box center [963, 110] width 64 height 18
type input "**********"
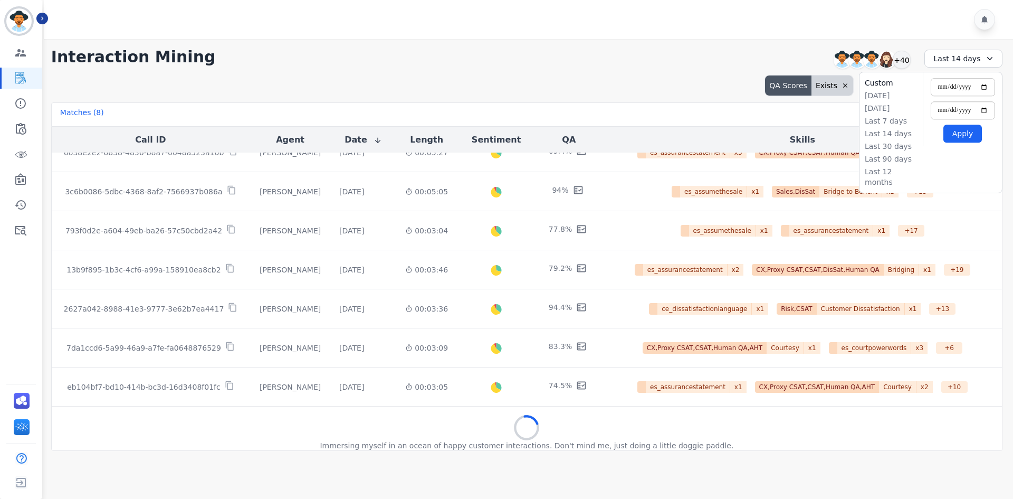
click at [965, 135] on button "Apply" at bounding box center [963, 134] width 39 height 18
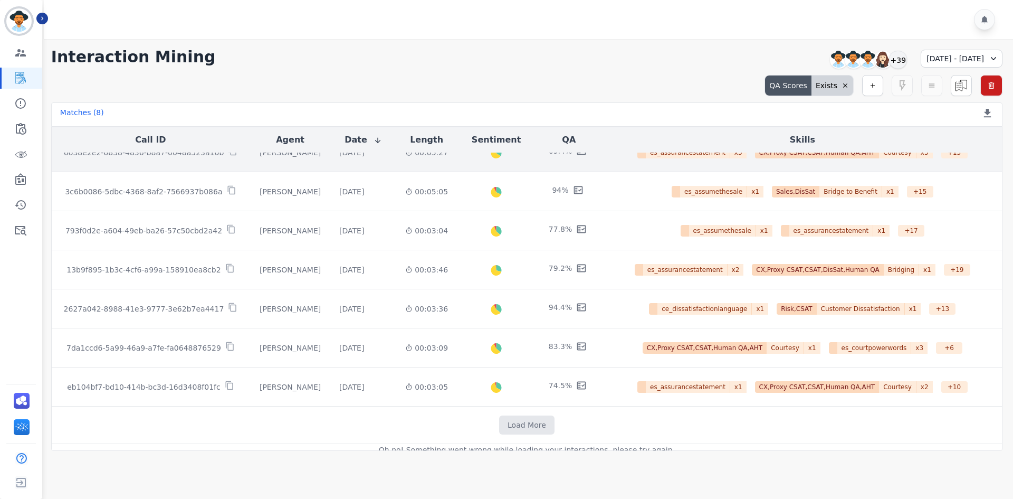
scroll to position [0, 0]
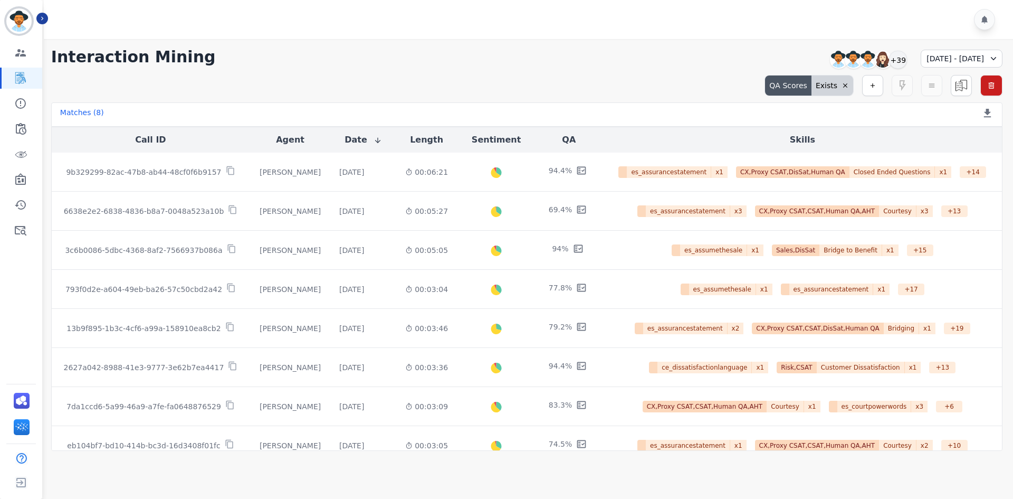
click at [921, 61] on div "07/15/2025 - 07/31/2025" at bounding box center [962, 59] width 82 height 18
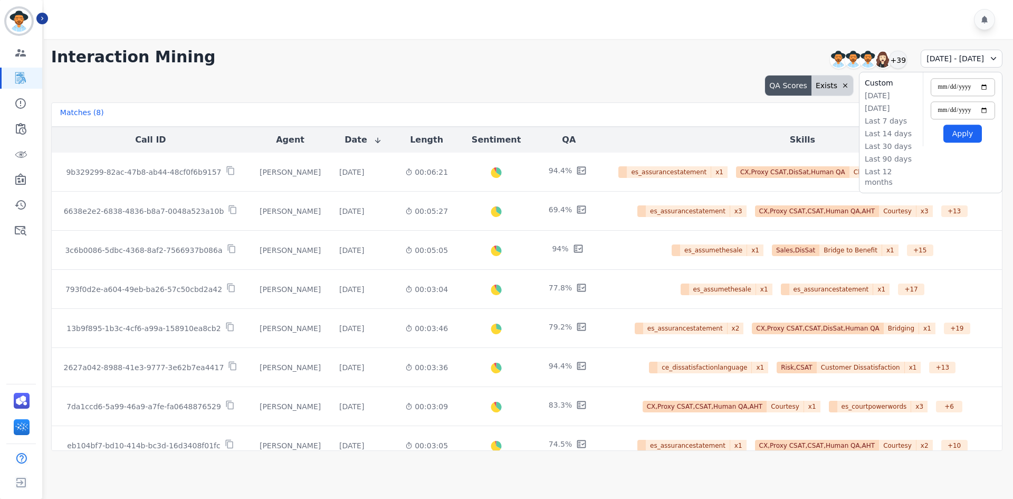
click at [975, 136] on button "Apply" at bounding box center [963, 134] width 39 height 18
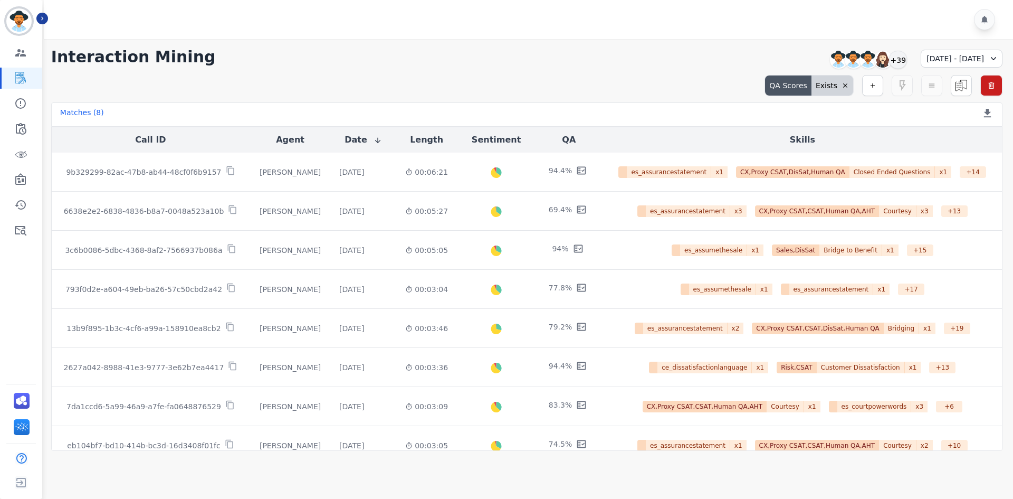
click at [817, 88] on div "Exists" at bounding box center [833, 85] width 42 height 20
select select "******"
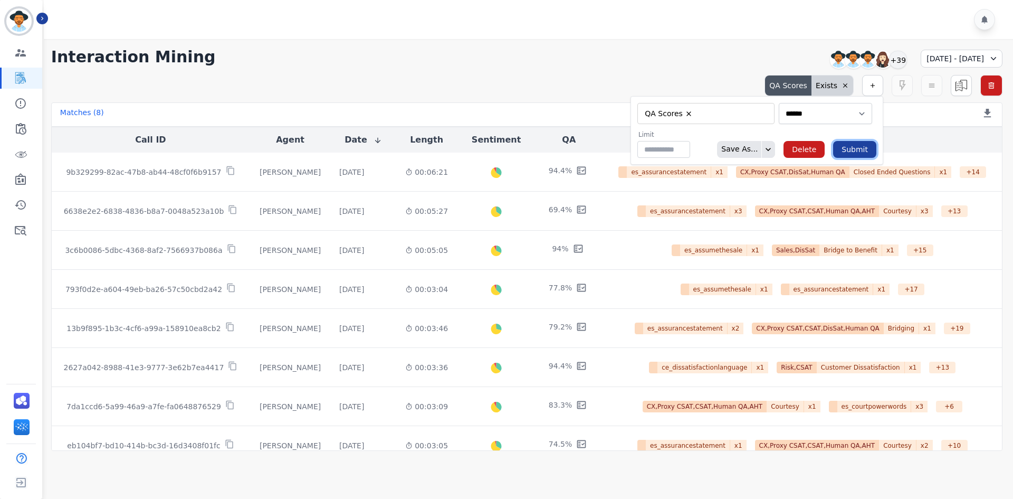
click at [868, 144] on button "Submit" at bounding box center [854, 149] width 43 height 17
